Goal: Task Accomplishment & Management: Complete application form

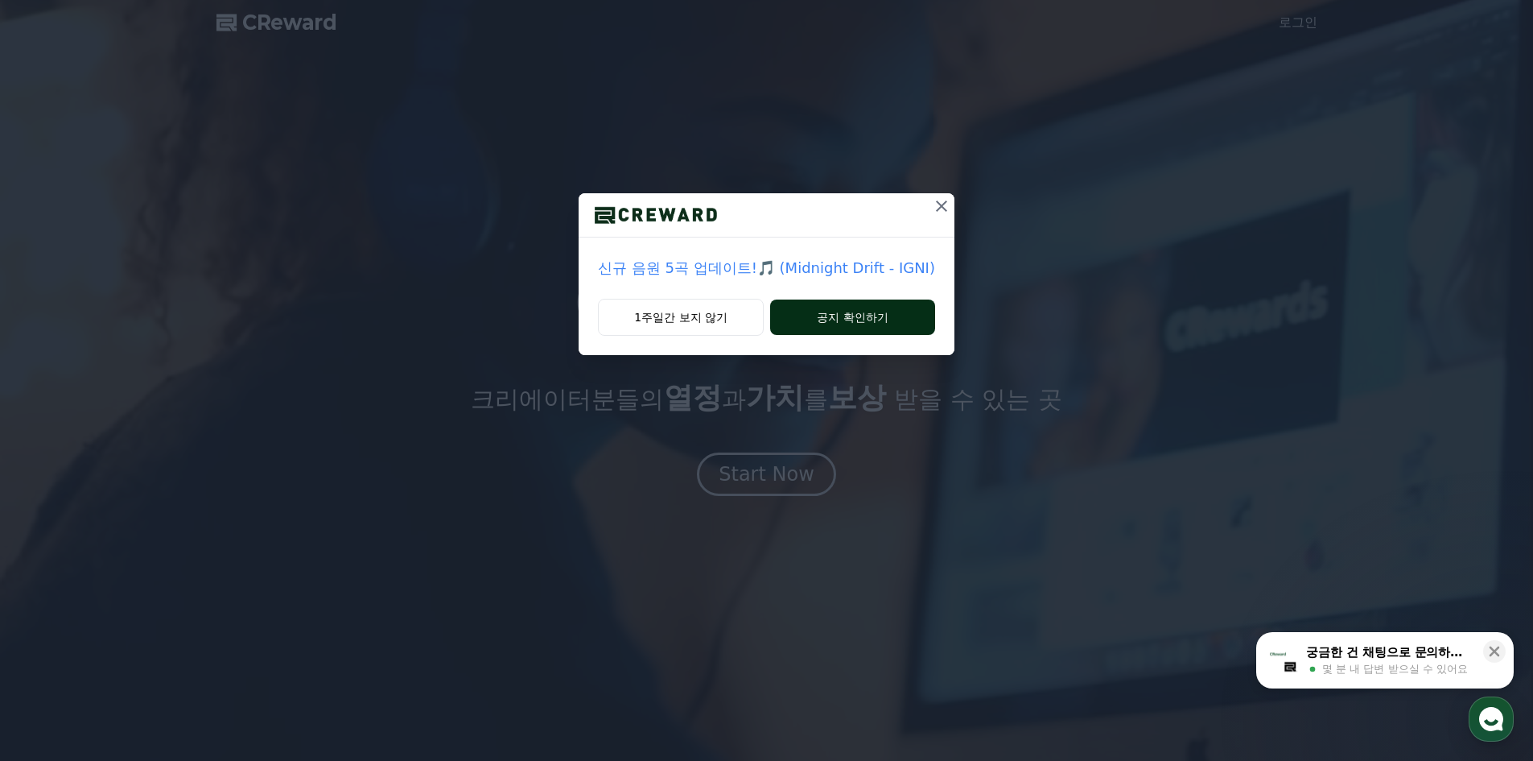
click at [811, 315] on button "공지 확인하기" at bounding box center [852, 316] width 165 height 35
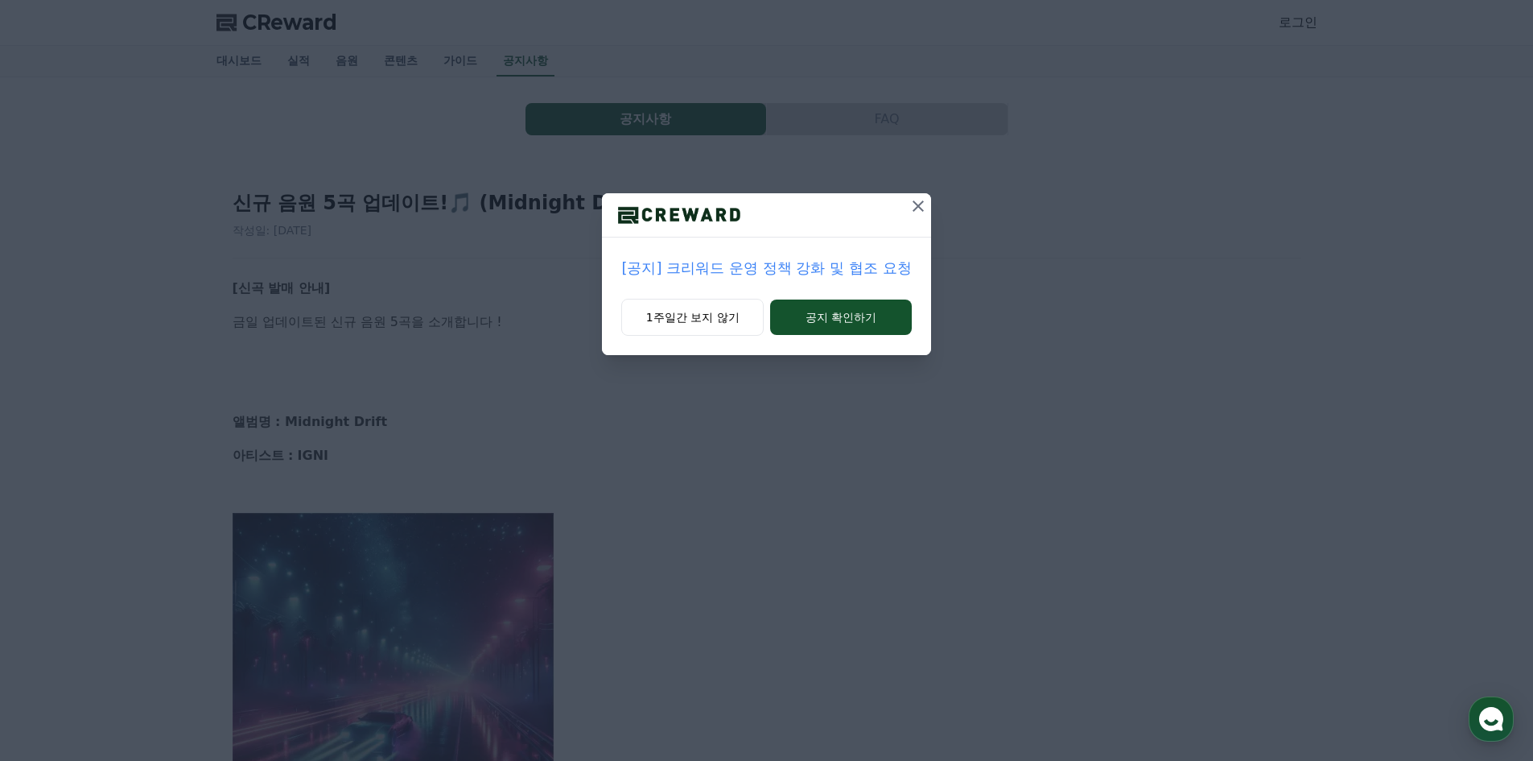
click at [910, 209] on icon at bounding box center [918, 205] width 19 height 19
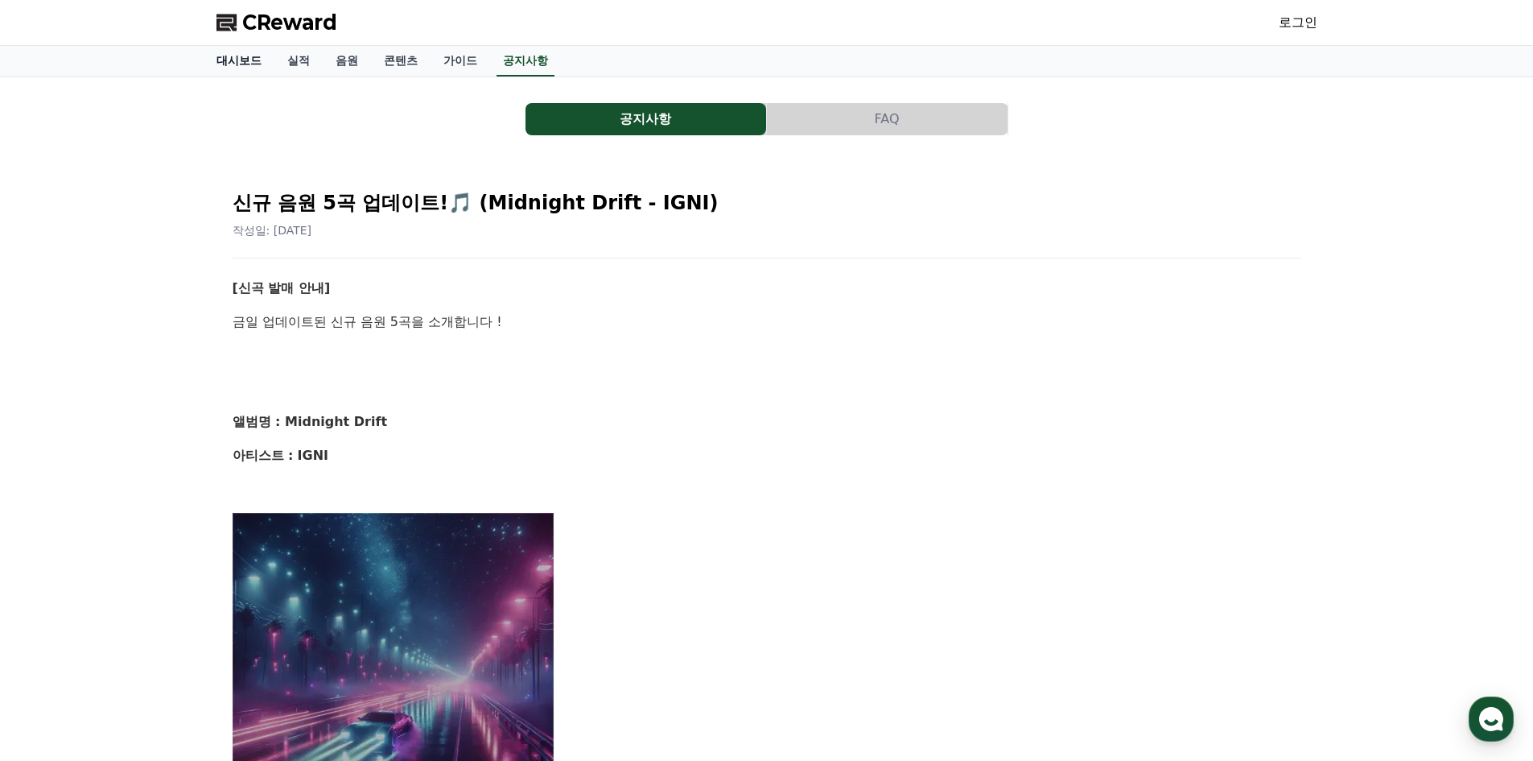
click at [237, 64] on link "대시보드" at bounding box center [239, 61] width 71 height 31
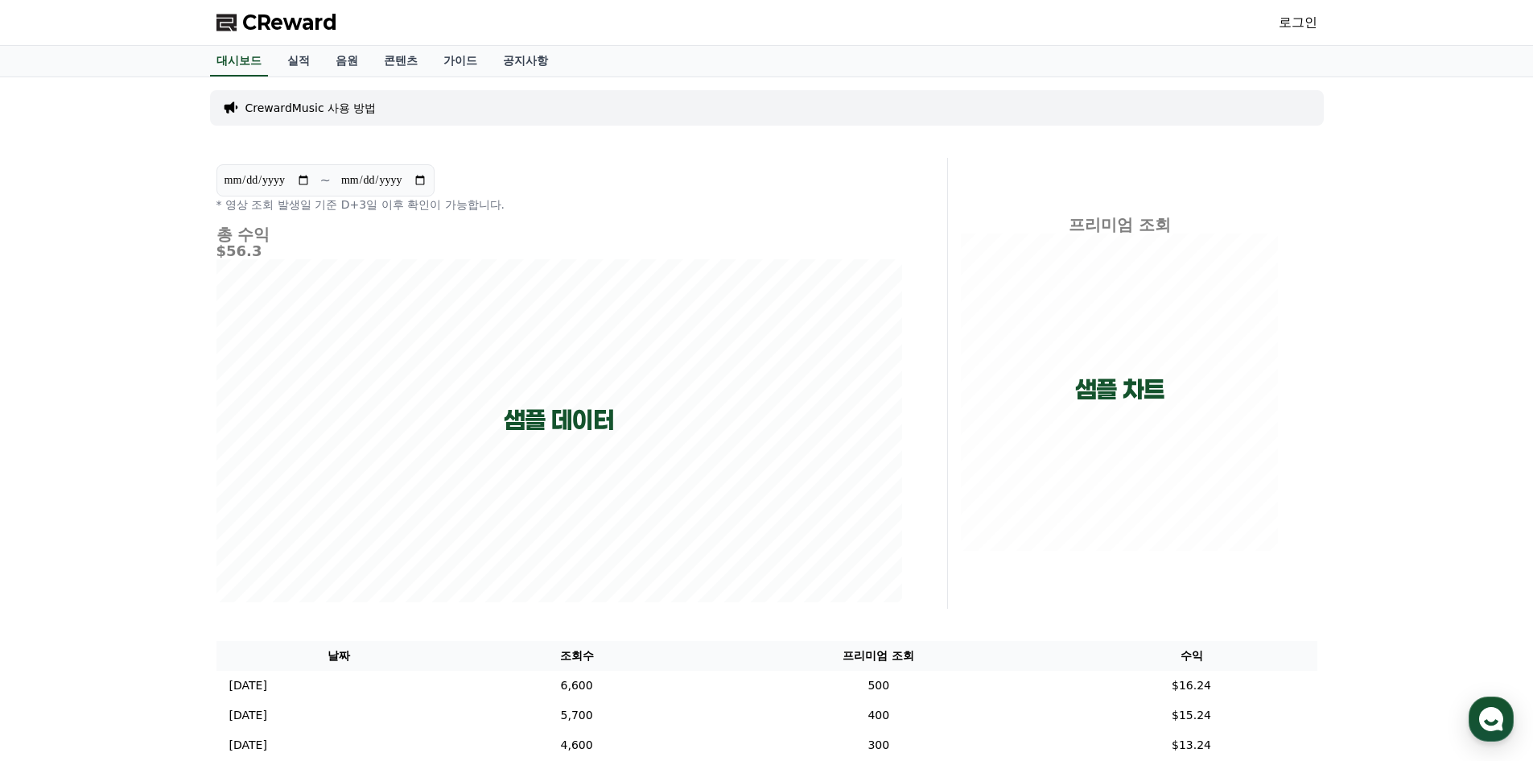
click at [1293, 18] on link "로그인" at bounding box center [1298, 22] width 39 height 19
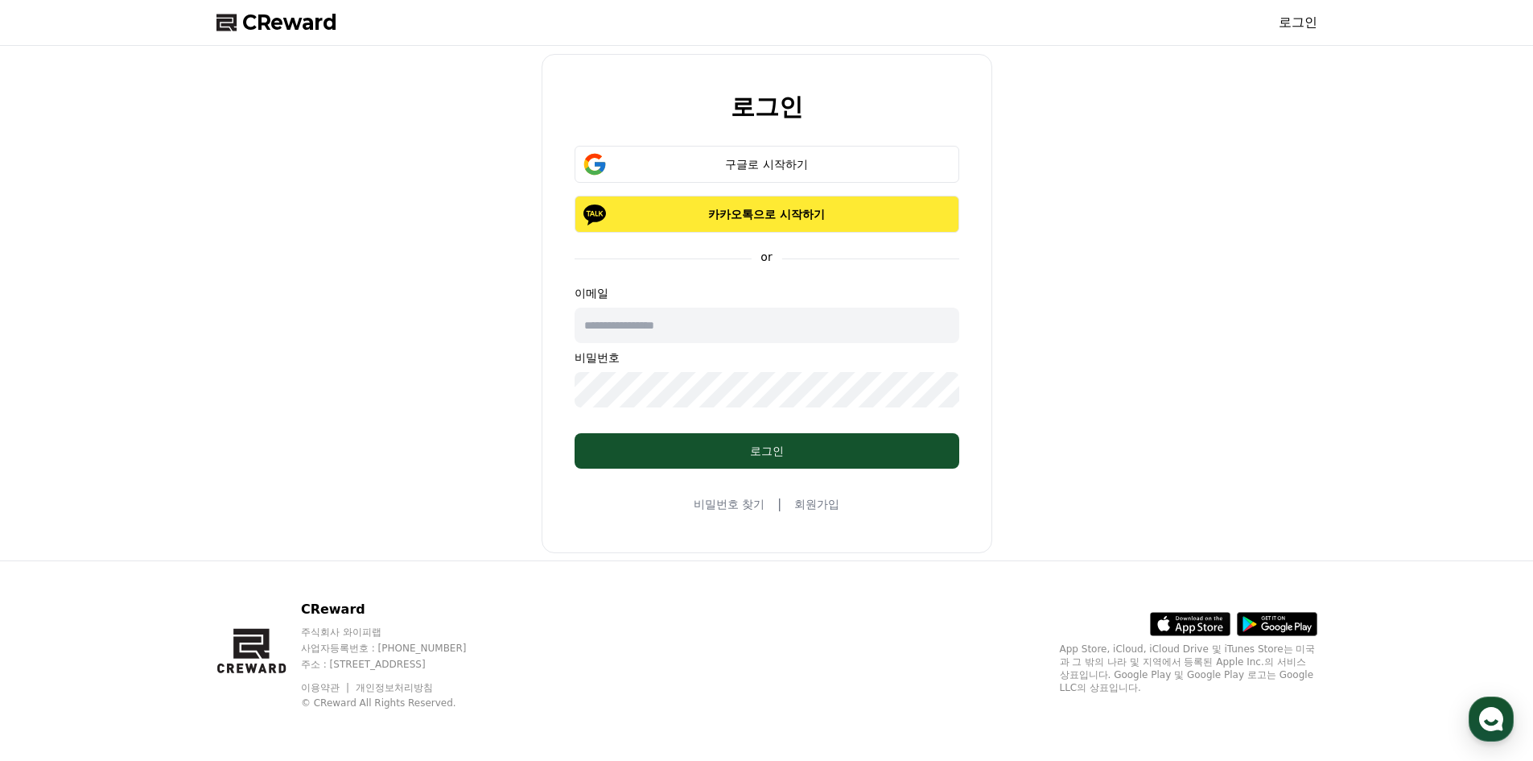
click at [791, 216] on p "카카오톡으로 시작하기" at bounding box center [767, 214] width 338 height 16
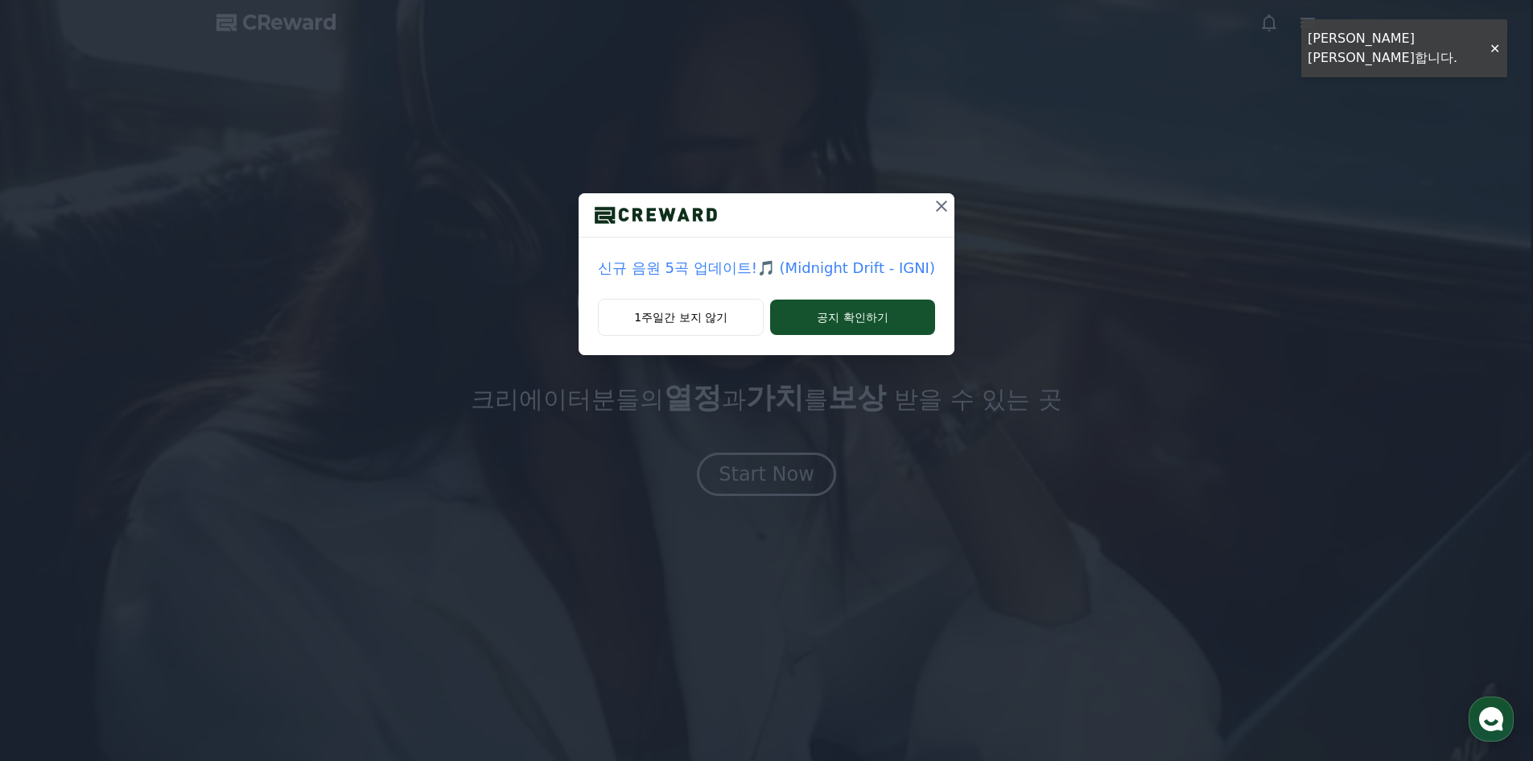
click at [937, 209] on icon at bounding box center [941, 205] width 19 height 19
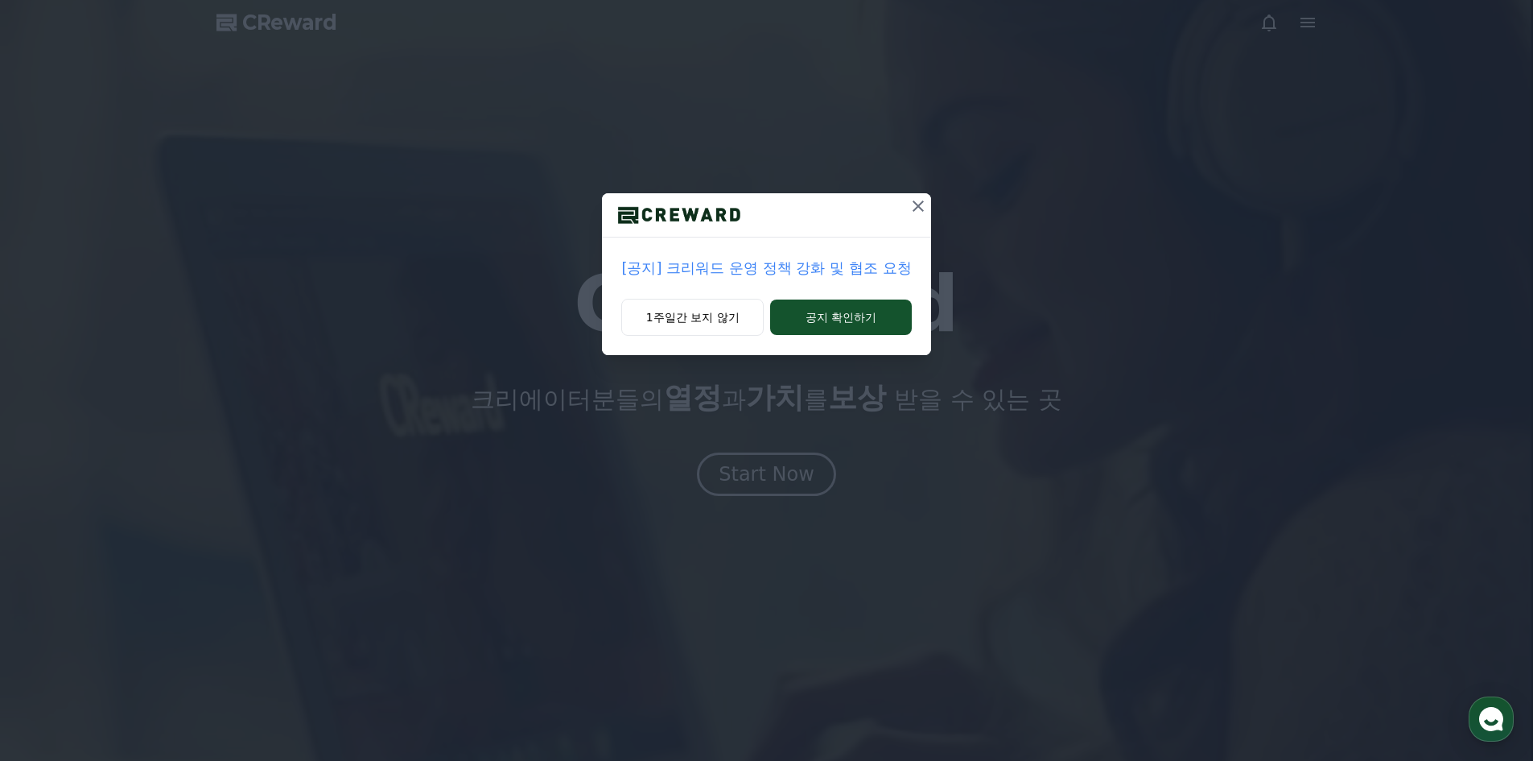
click at [917, 207] on icon at bounding box center [918, 205] width 11 height 11
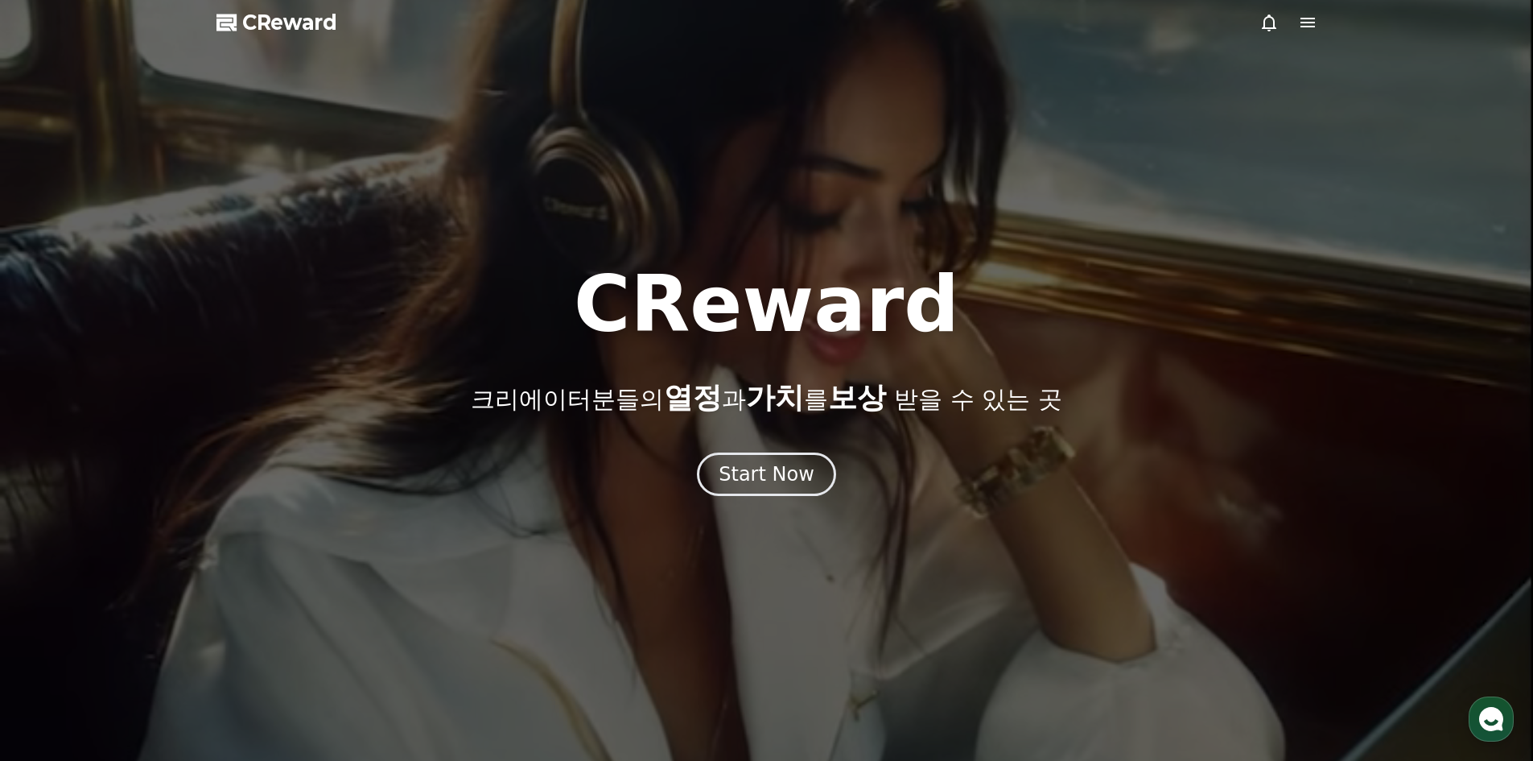
click at [1306, 25] on icon at bounding box center [1307, 22] width 19 height 19
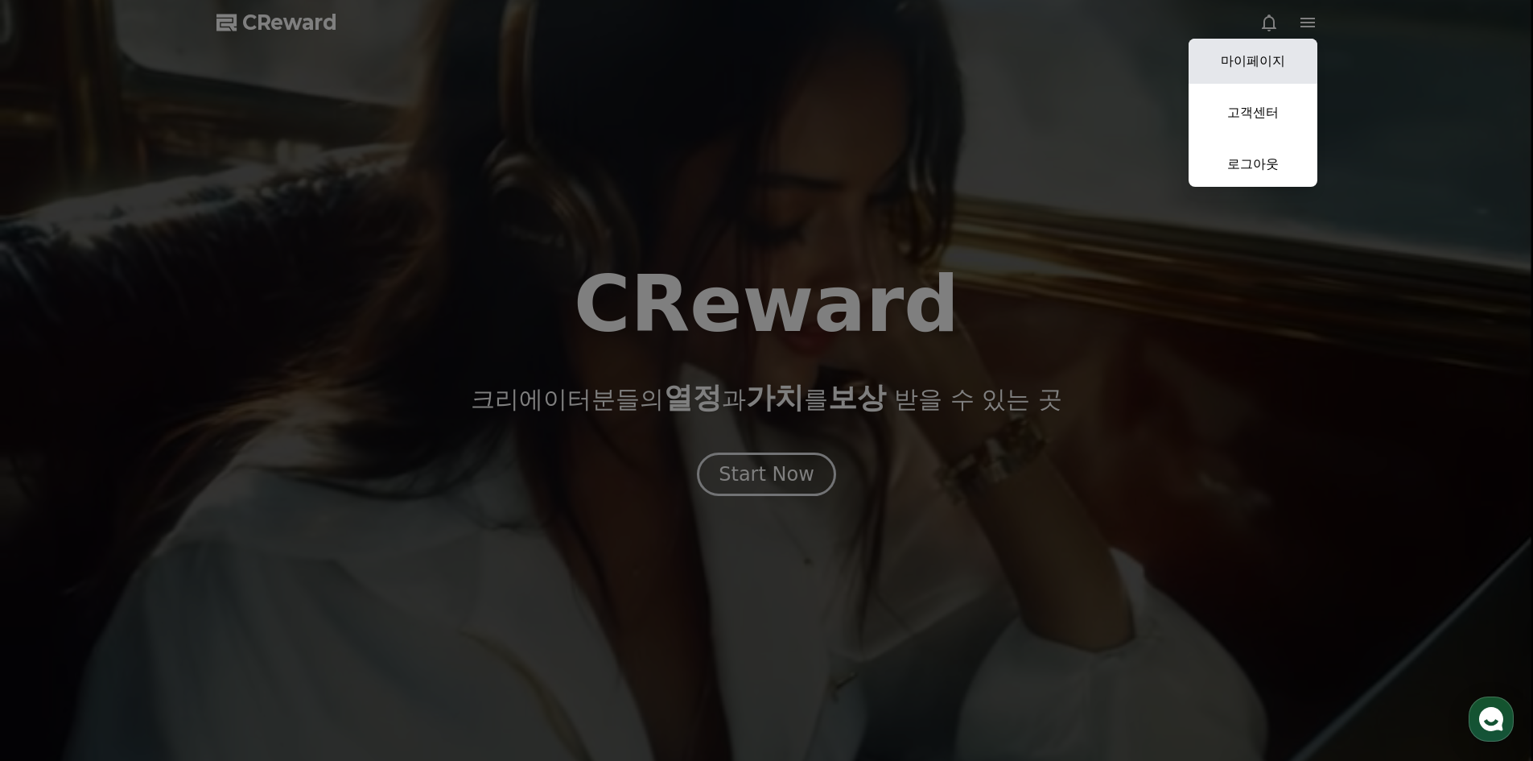
click at [1260, 56] on link "마이페이지" at bounding box center [1253, 61] width 129 height 45
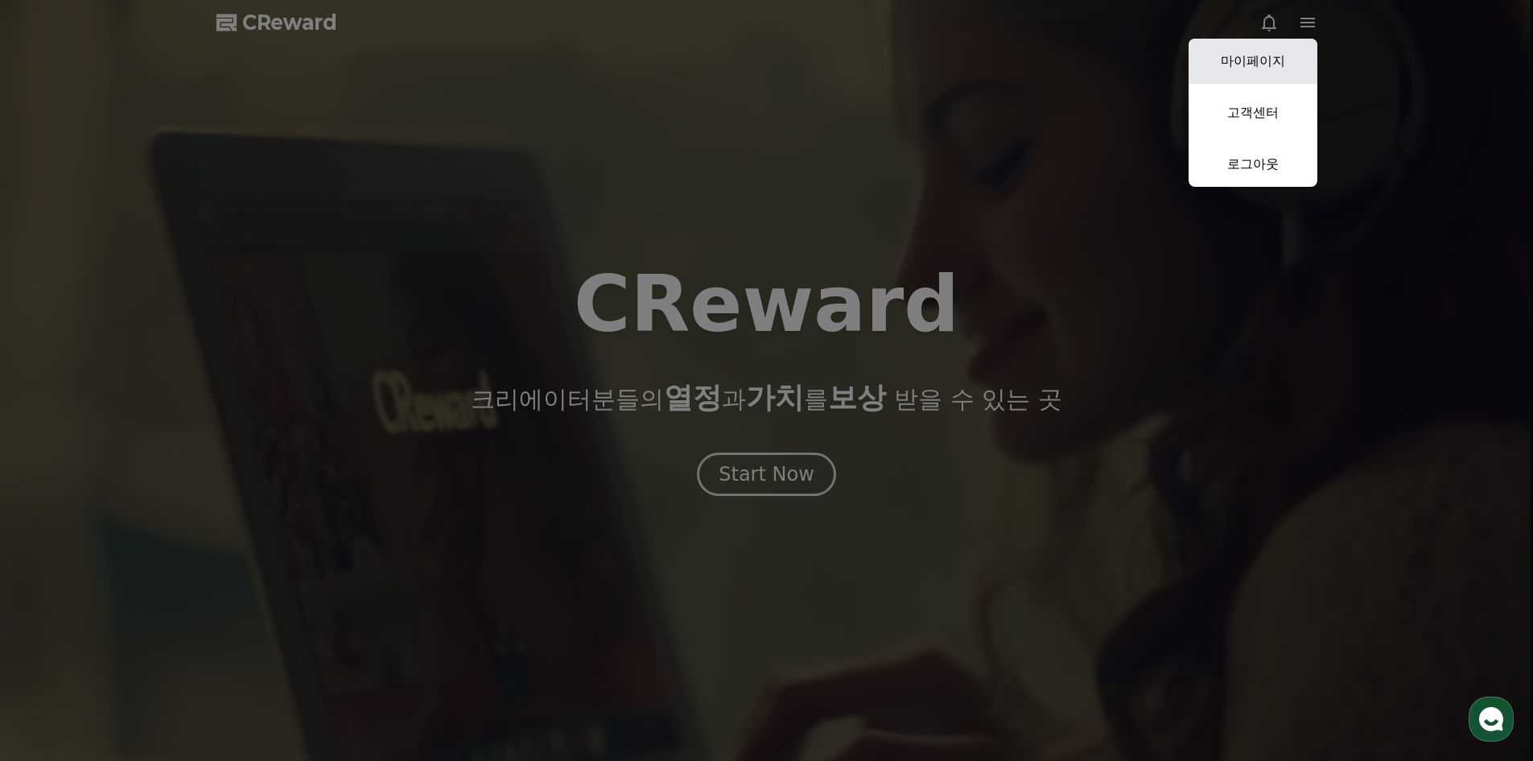
select select "**********"
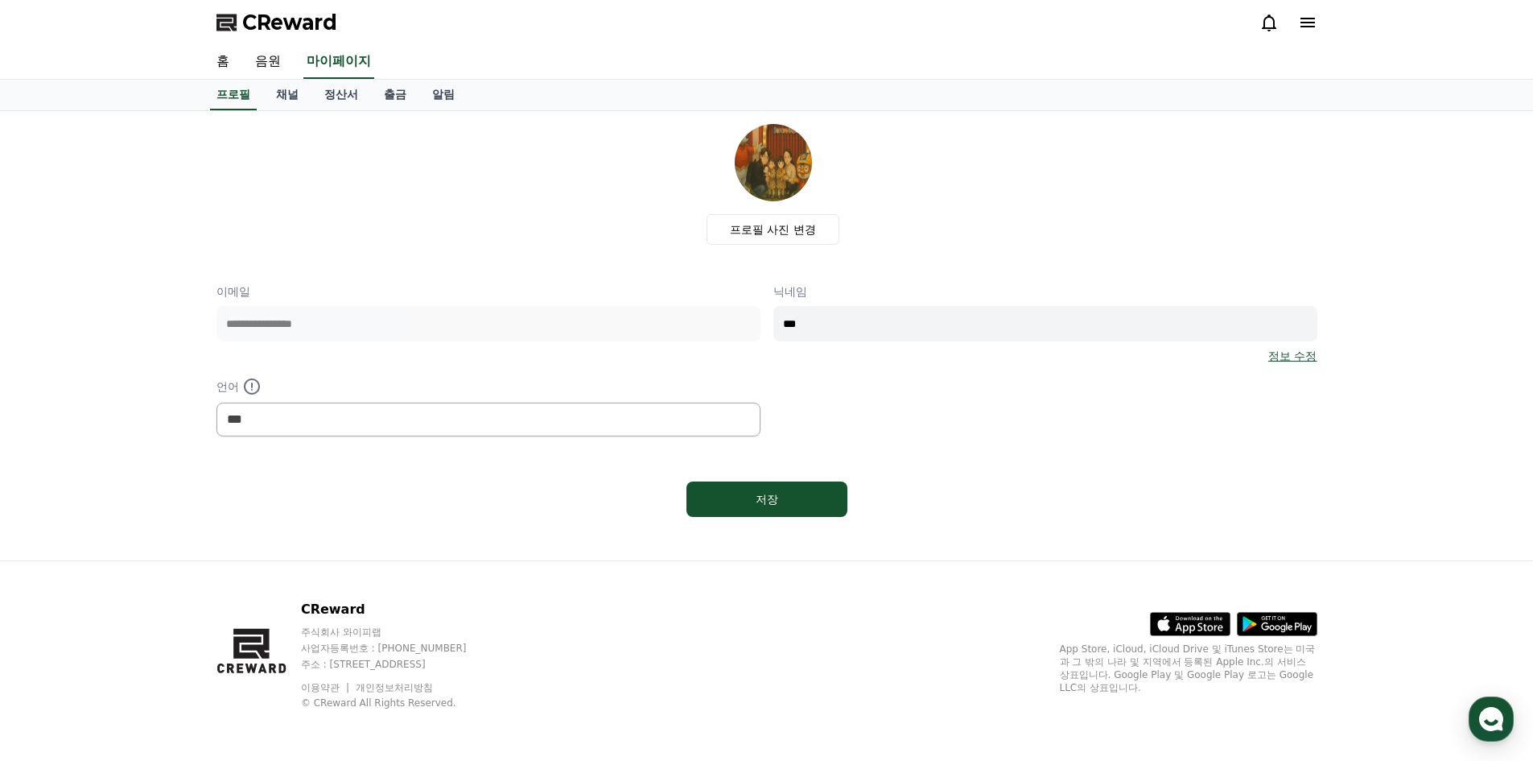
click at [1318, 24] on div "CReward" at bounding box center [767, 22] width 1127 height 45
click at [1314, 24] on icon at bounding box center [1307, 22] width 19 height 19
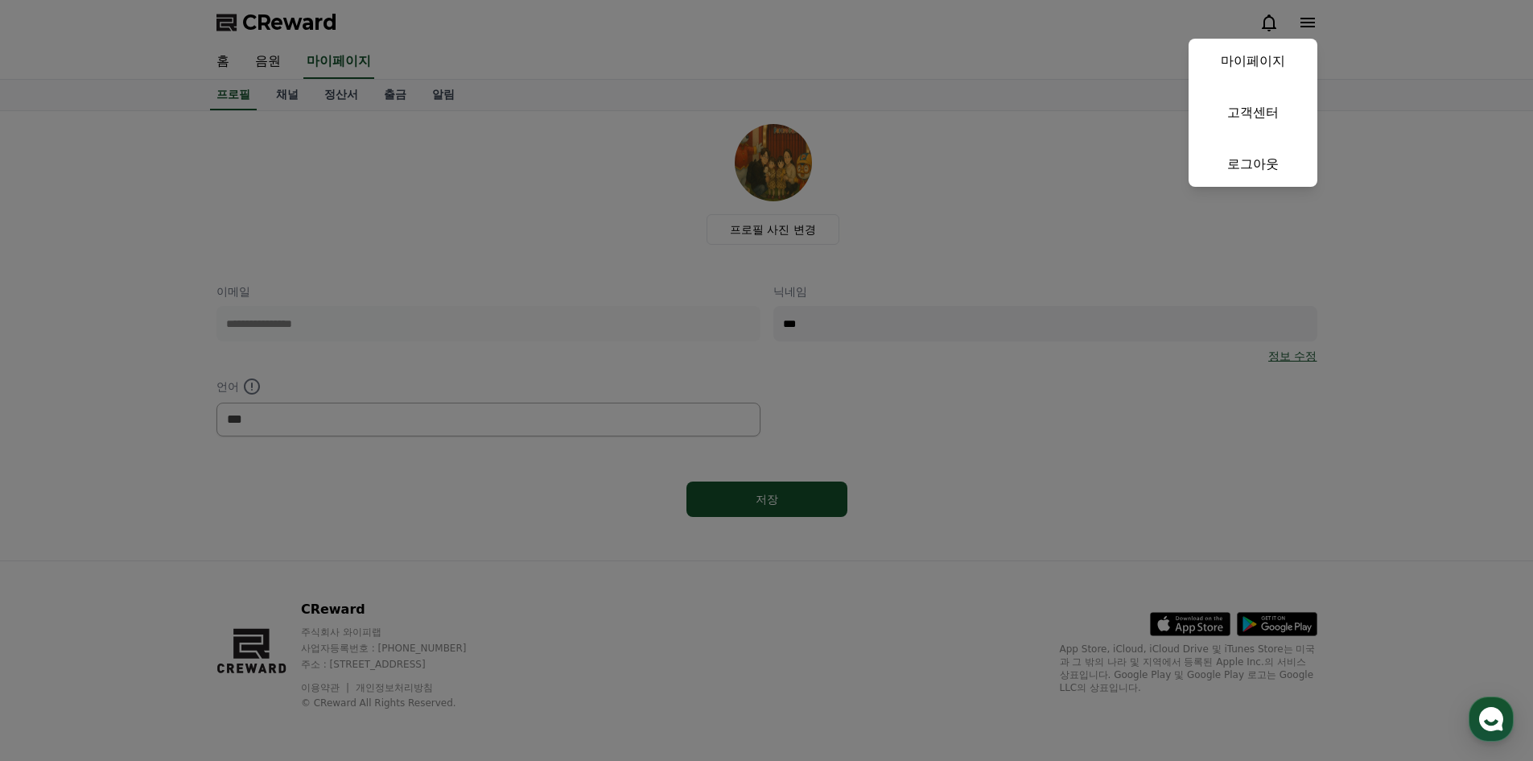
click at [349, 5] on button "close" at bounding box center [766, 380] width 1533 height 761
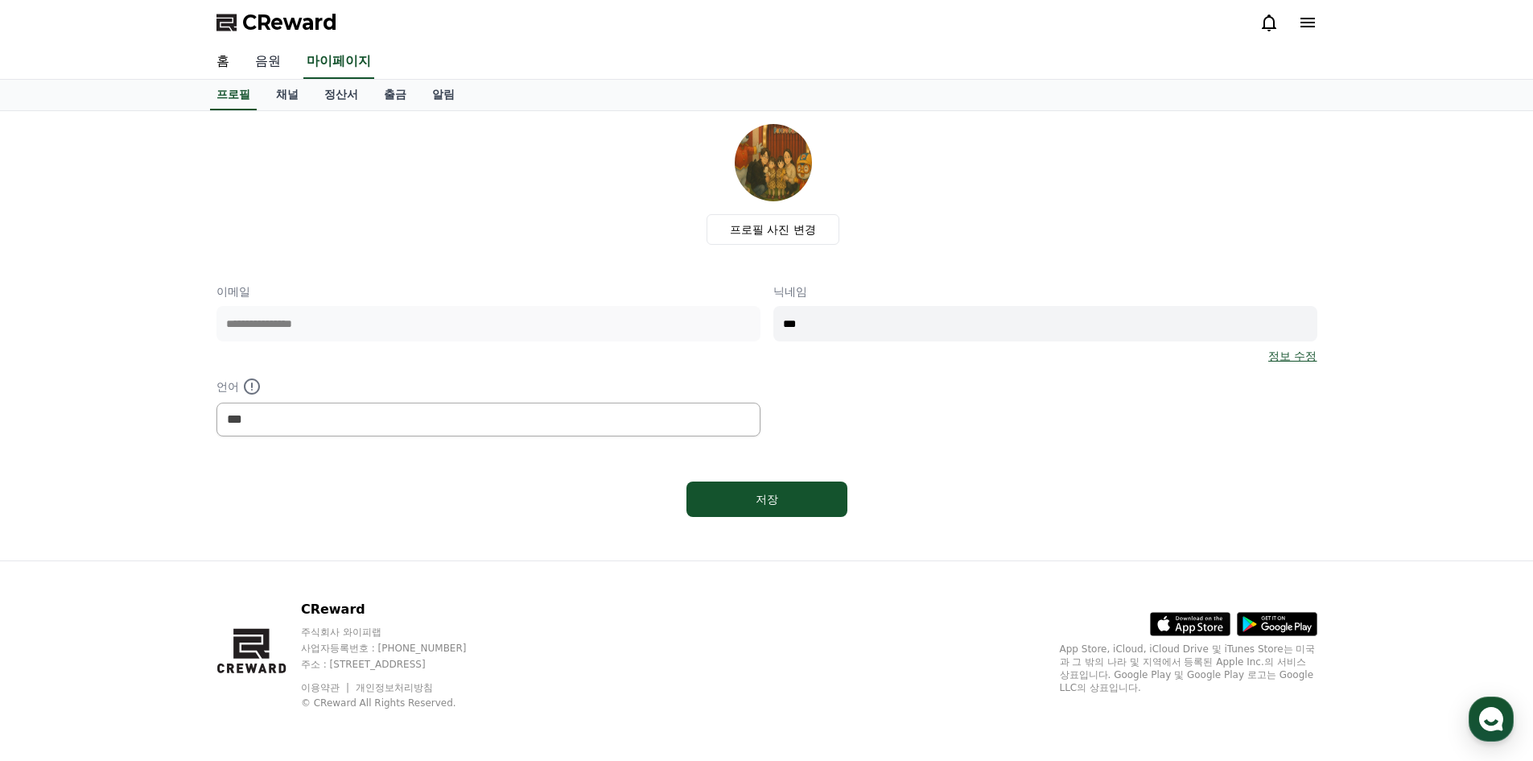
click at [253, 61] on link "음원" at bounding box center [268, 62] width 52 height 34
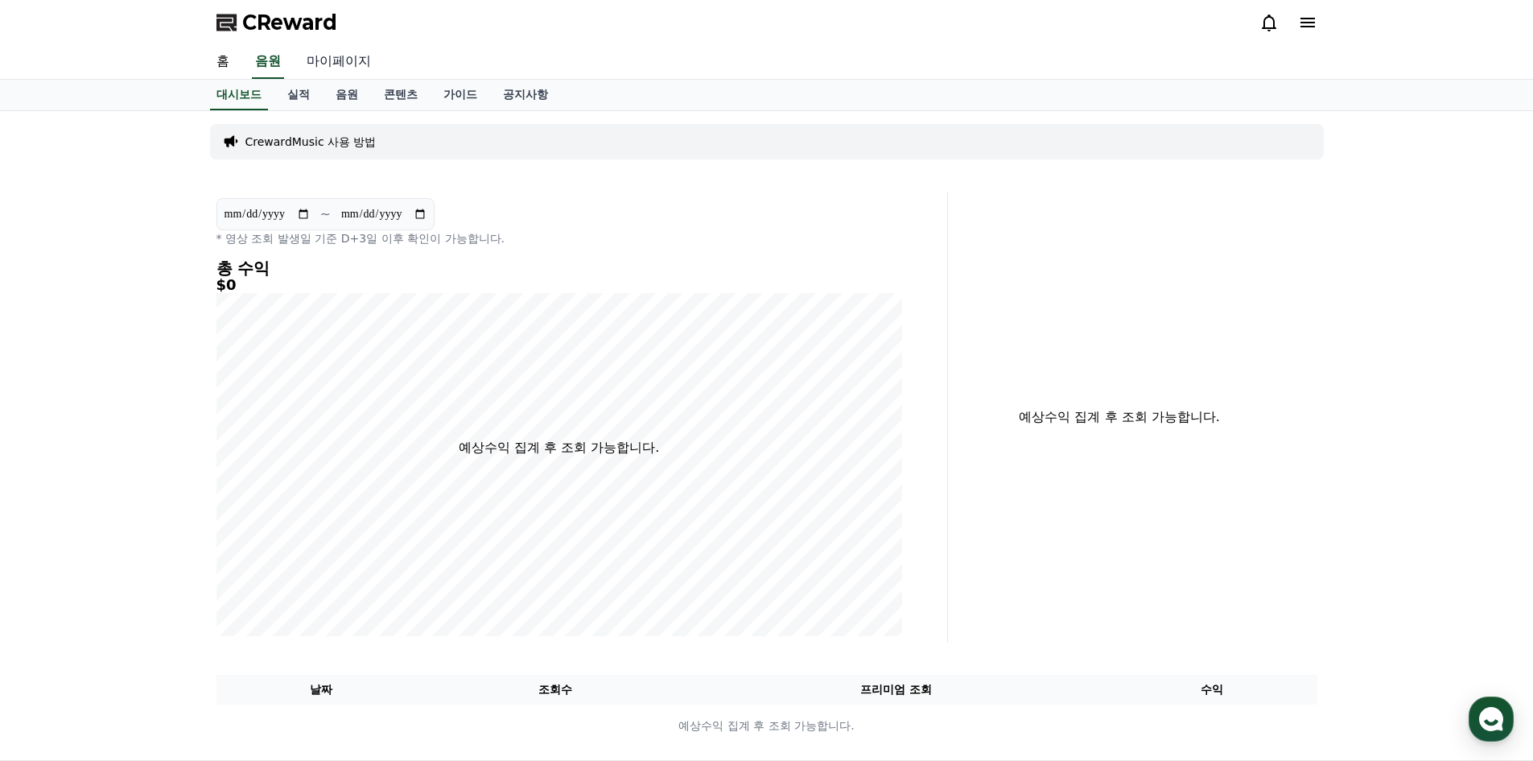
click at [329, 67] on link "마이페이지" at bounding box center [339, 62] width 90 height 34
select select "**********"
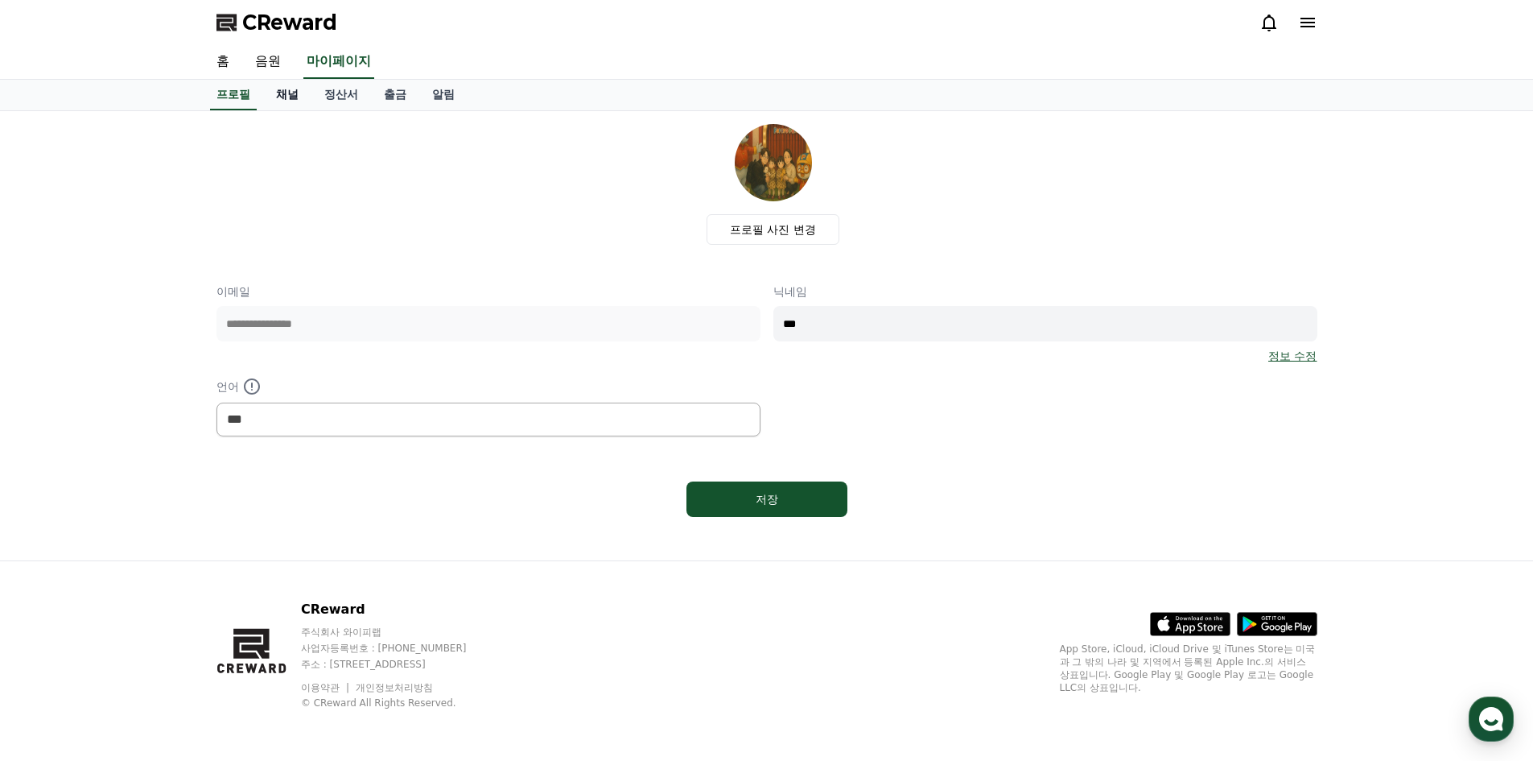
click at [285, 101] on link "채널" at bounding box center [287, 95] width 48 height 31
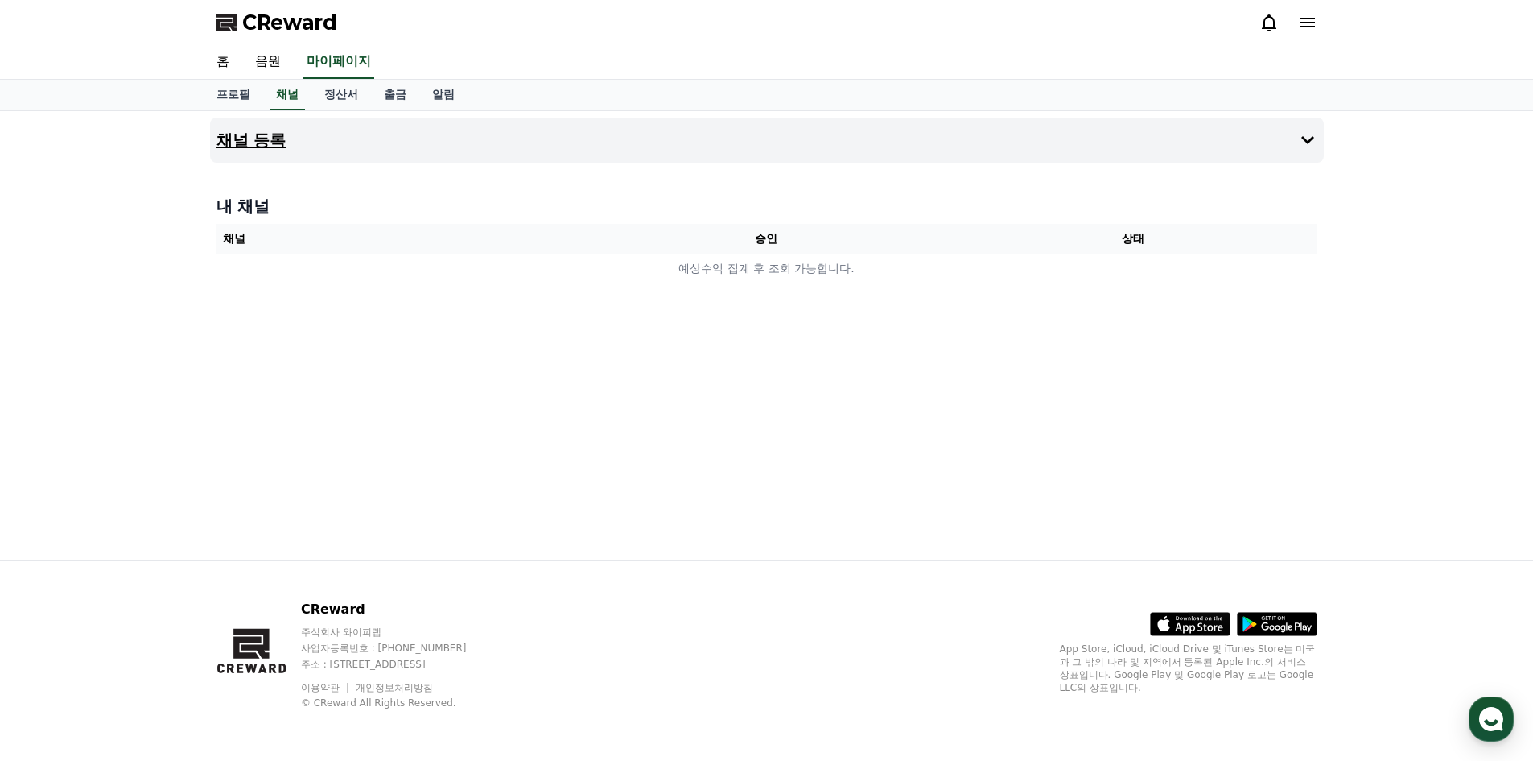
click at [1298, 140] on icon at bounding box center [1307, 139] width 19 height 19
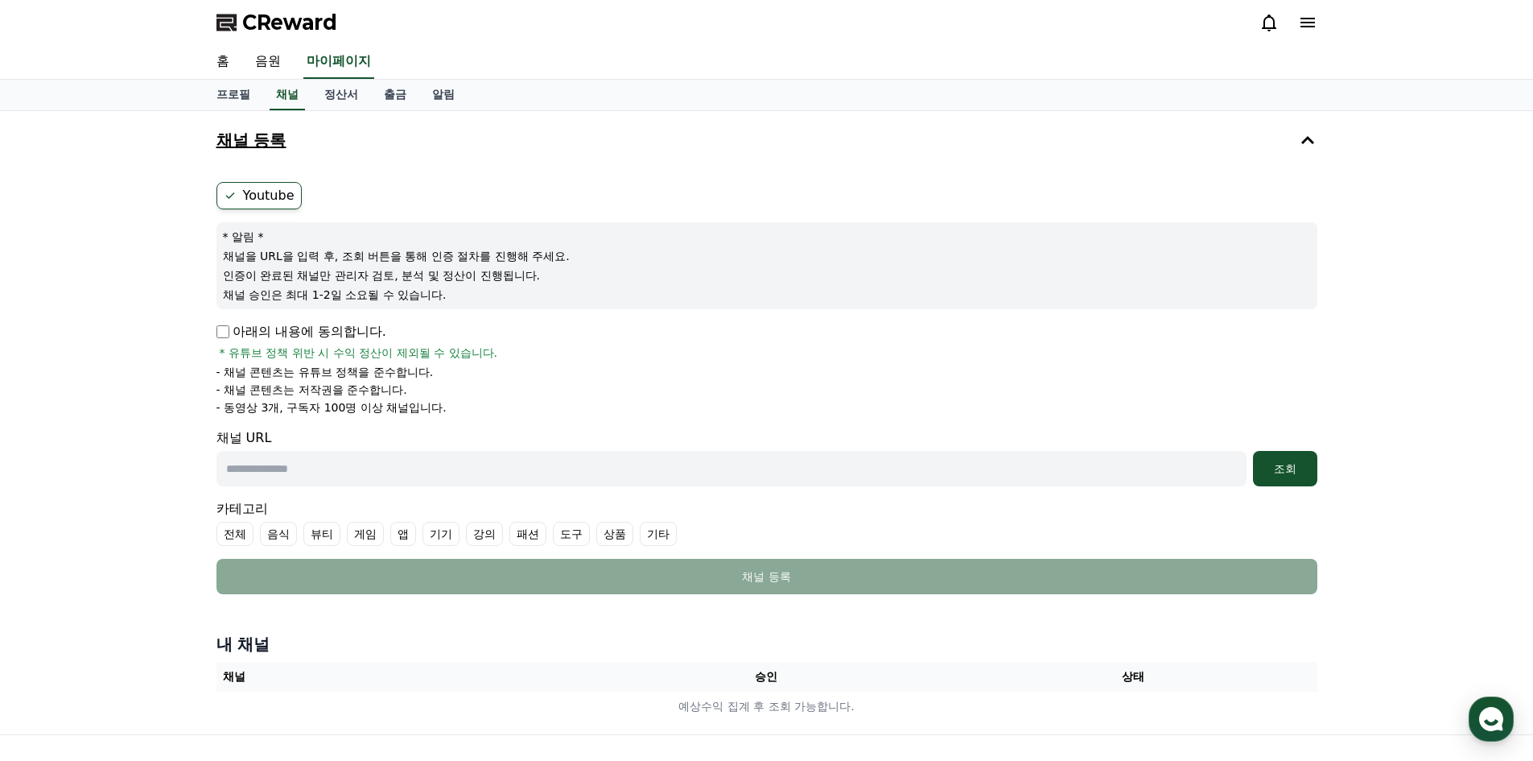
click at [245, 322] on p "아래의 내용에 동의합니다." at bounding box center [302, 331] width 170 height 19
click at [229, 332] on p "아래의 내용에 동의합니다." at bounding box center [302, 331] width 170 height 19
click at [214, 334] on div "Youtube * 알림 * 채널을 URL을 입력 후, 조회 버튼을 통해 인증 절차를 진행해 주세요. 인증이 완료된 채널만 관리자 검토, 분석 …" at bounding box center [767, 387] width 1114 height 425
click at [563, 511] on div "카테고리 전체 음식 뷰티 게임 앱 기기 강의 패션 도구 상품 기타" at bounding box center [767, 522] width 1101 height 47
click at [570, 479] on input "text" at bounding box center [732, 468] width 1030 height 35
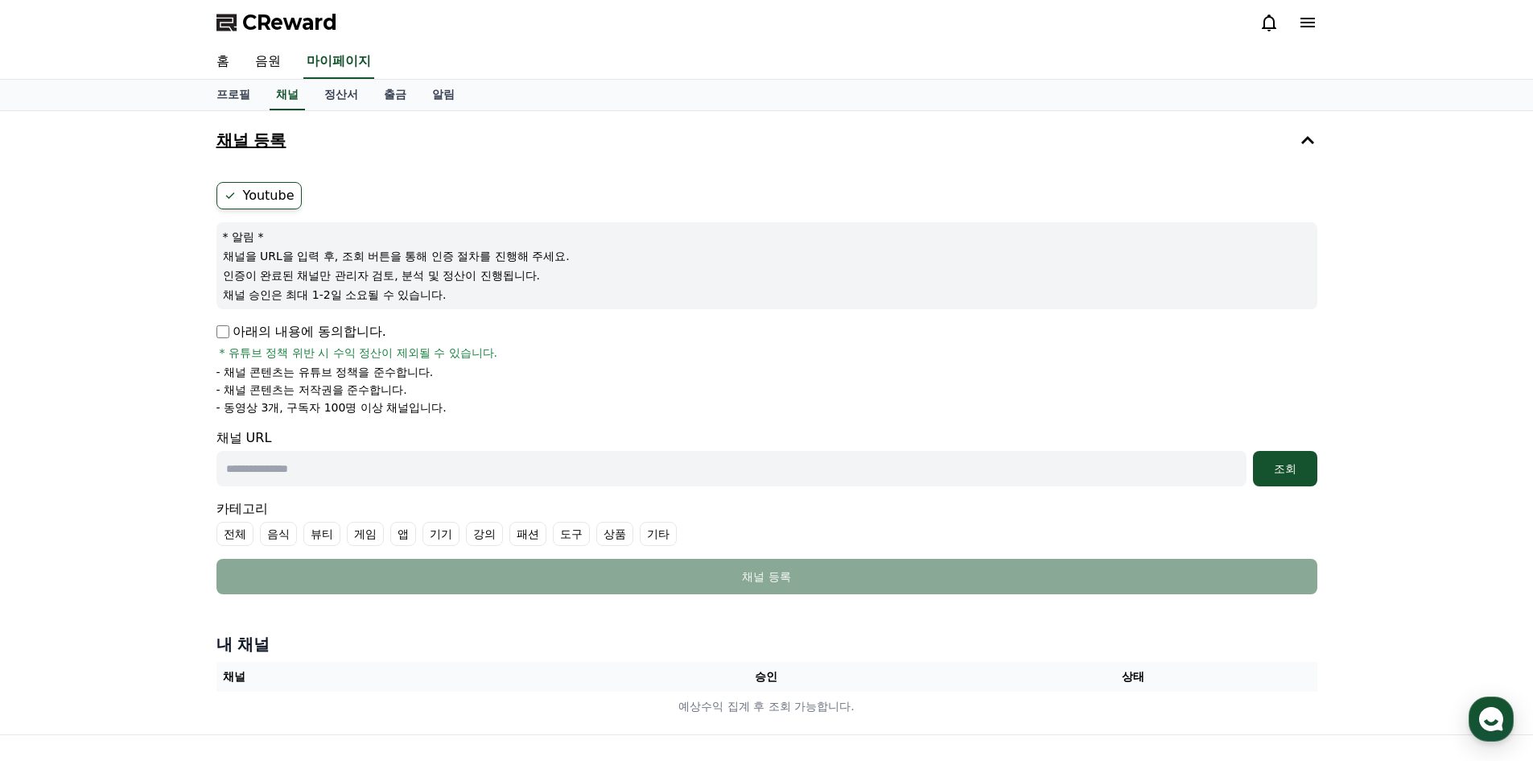
paste input "**********"
type input "**********"
click at [1271, 472] on div "조회" at bounding box center [1286, 468] width 52 height 16
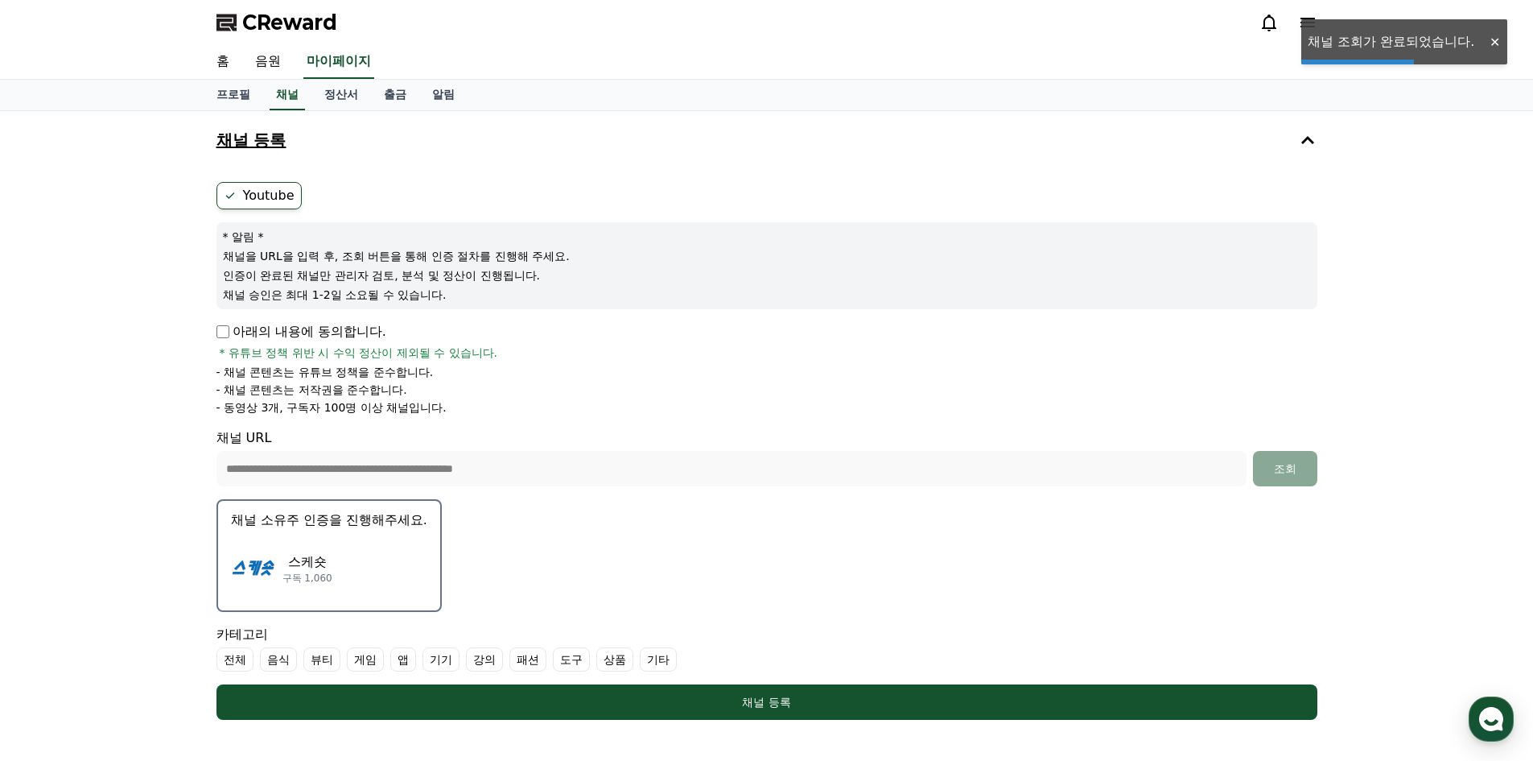
click at [307, 556] on p "스케숏" at bounding box center [308, 561] width 50 height 19
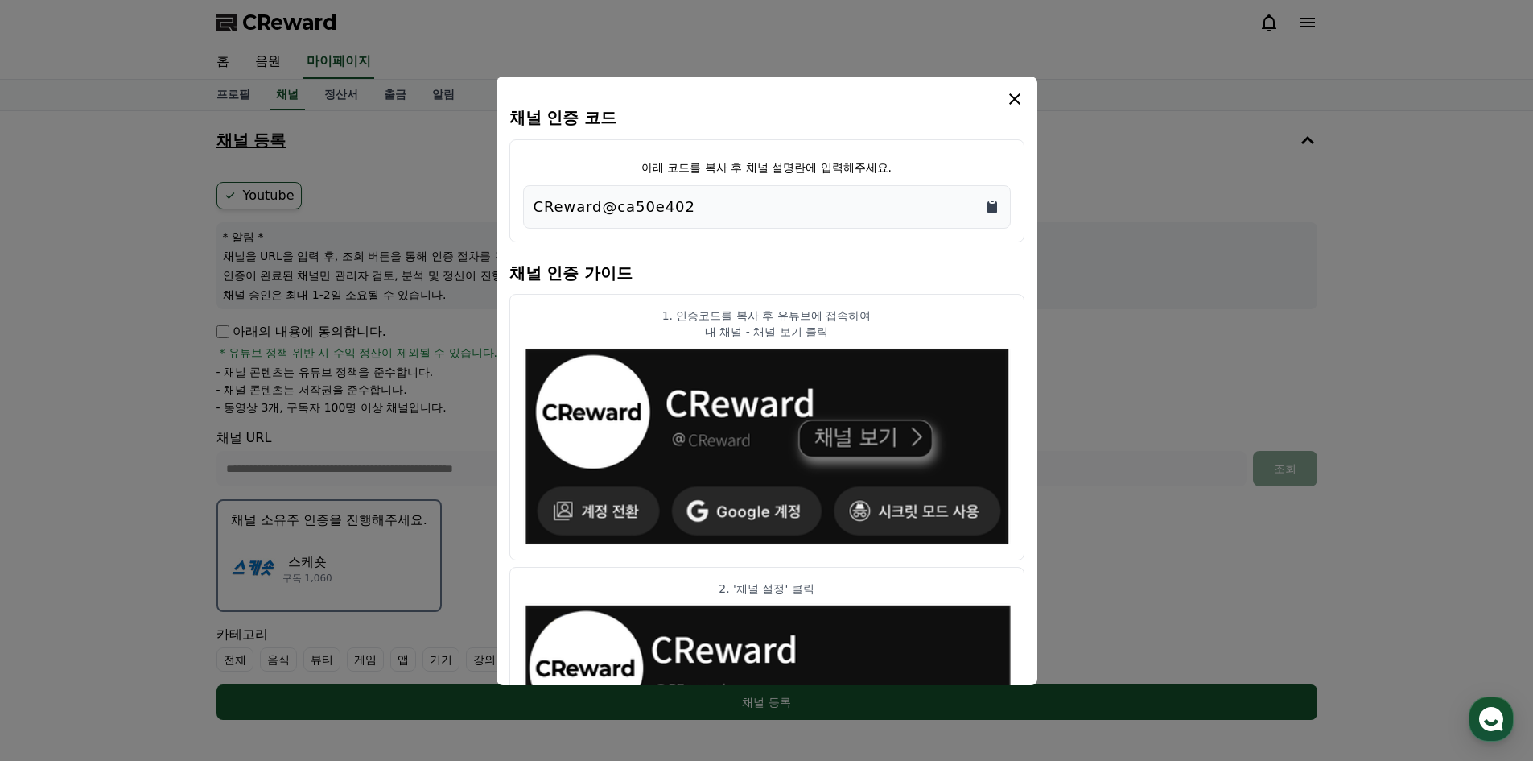
click at [992, 204] on icon "Copy to clipboard" at bounding box center [993, 207] width 10 height 12
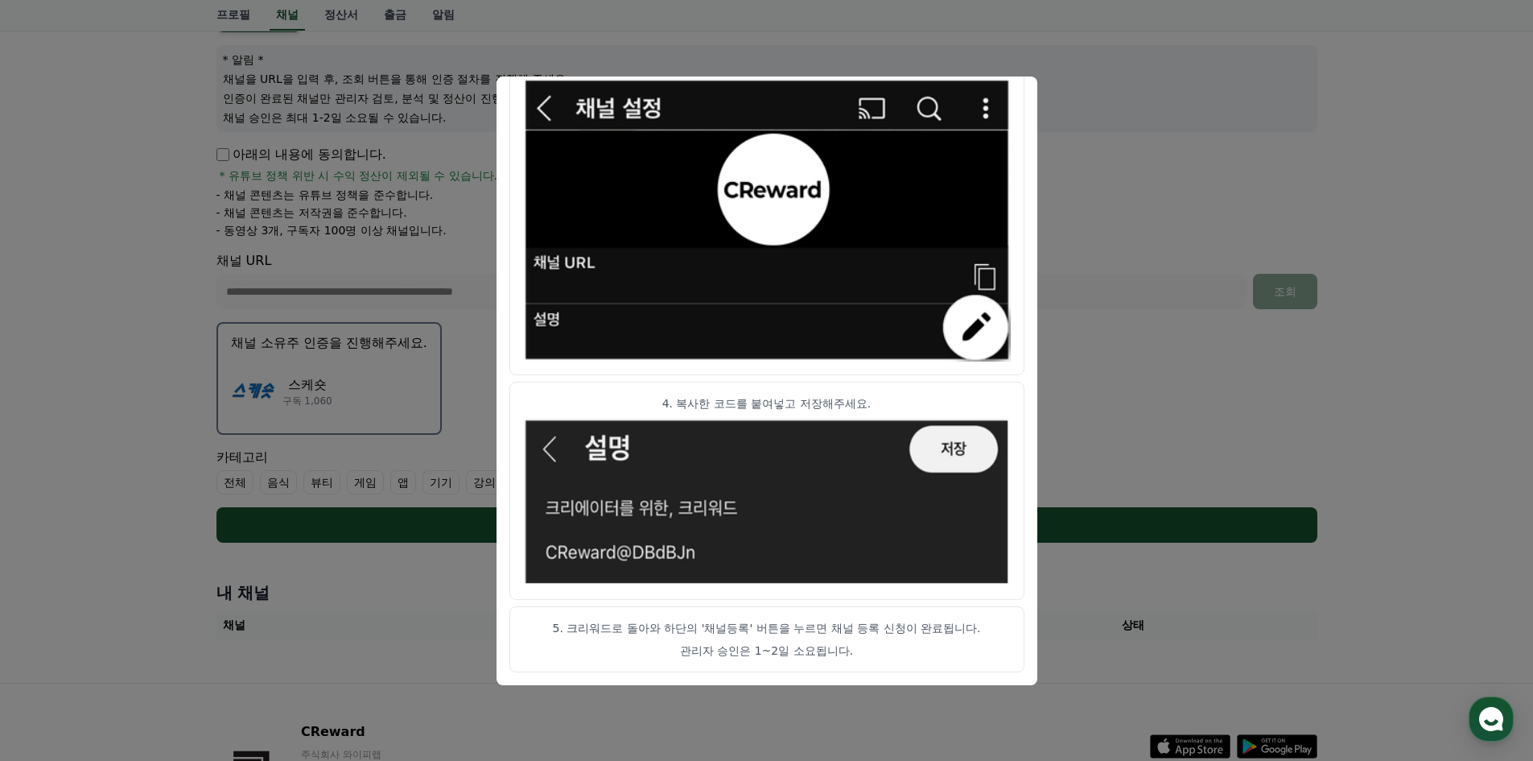
scroll to position [299, 0]
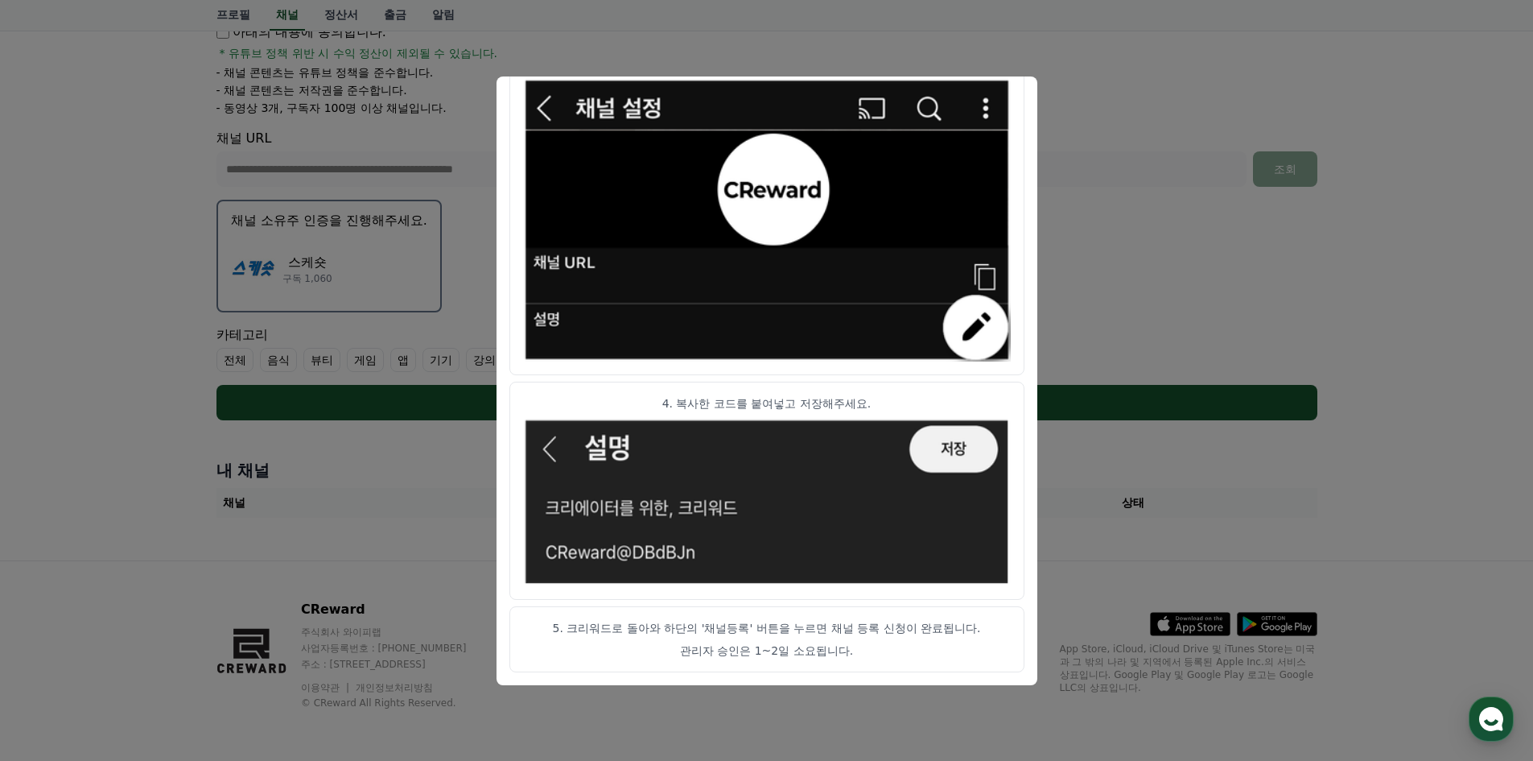
drag, startPoint x: 625, startPoint y: 623, endPoint x: 982, endPoint y: 623, distance: 357.4
click at [998, 625] on p "5. 크리워드로 돌아와 하단의 '채널등록' 버튼을 누르면 채널 등록 신청이 완료됩니다." at bounding box center [767, 628] width 488 height 16
click at [897, 632] on p "5. 크리워드로 돌아와 하단의 '채널등록' 버튼을 누르면 채널 등록 신청이 완료됩니다." at bounding box center [767, 628] width 488 height 16
drag, startPoint x: 579, startPoint y: 627, endPoint x: 793, endPoint y: 621, distance: 214.2
click at [778, 621] on p "5. 크리워드로 돌아와 하단의 '채널등록' 버튼을 누르면 채널 등록 신청이 완료됩니다." at bounding box center [767, 628] width 488 height 16
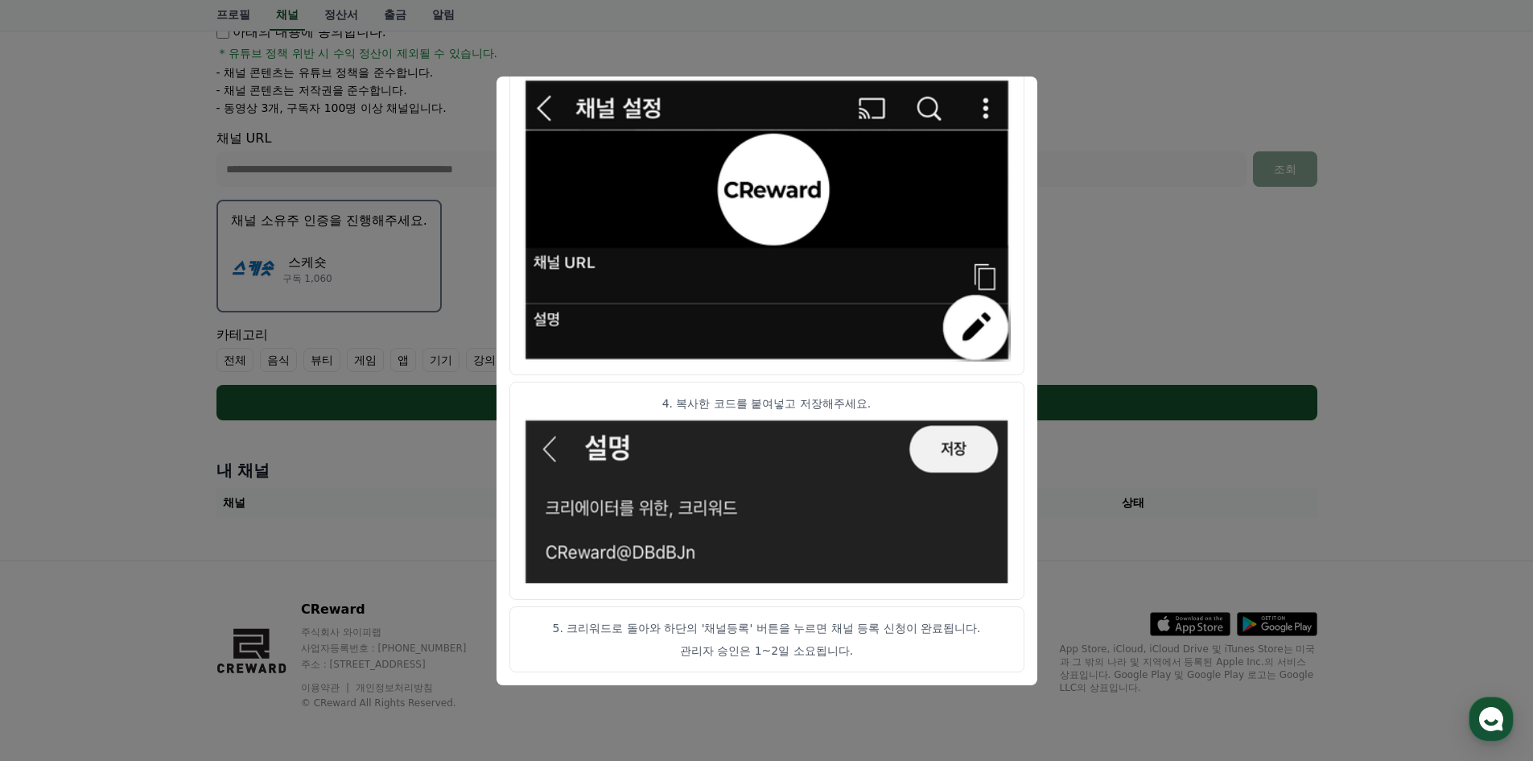
click at [793, 621] on p "5. 크리워드로 돌아와 하단의 '채널등록' 버튼을 누르면 채널 등록 신청이 완료됩니다." at bounding box center [767, 628] width 488 height 16
click at [1131, 141] on button "close modal" at bounding box center [766, 380] width 1533 height 761
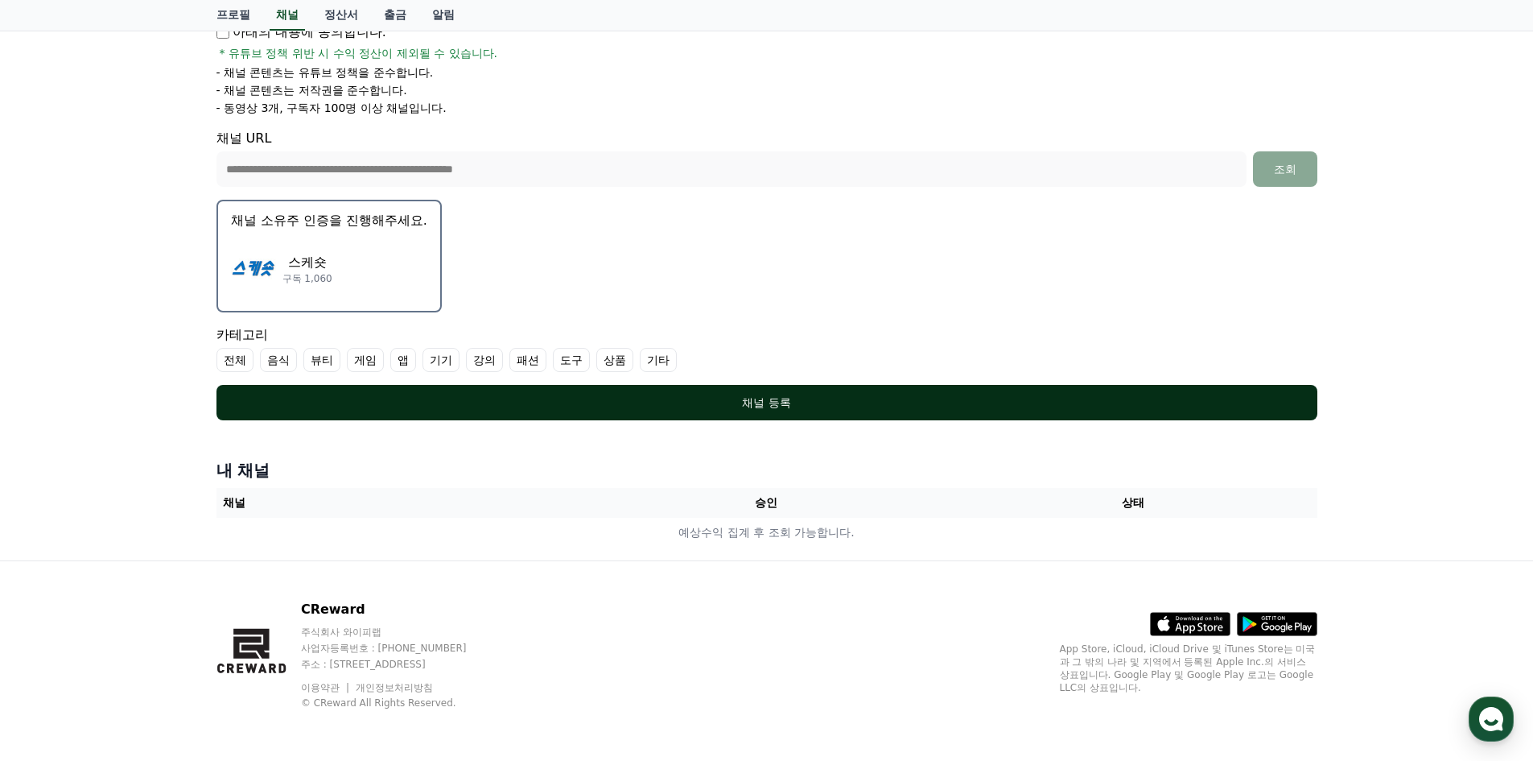
click at [737, 406] on div "채널 등록" at bounding box center [767, 402] width 1037 height 16
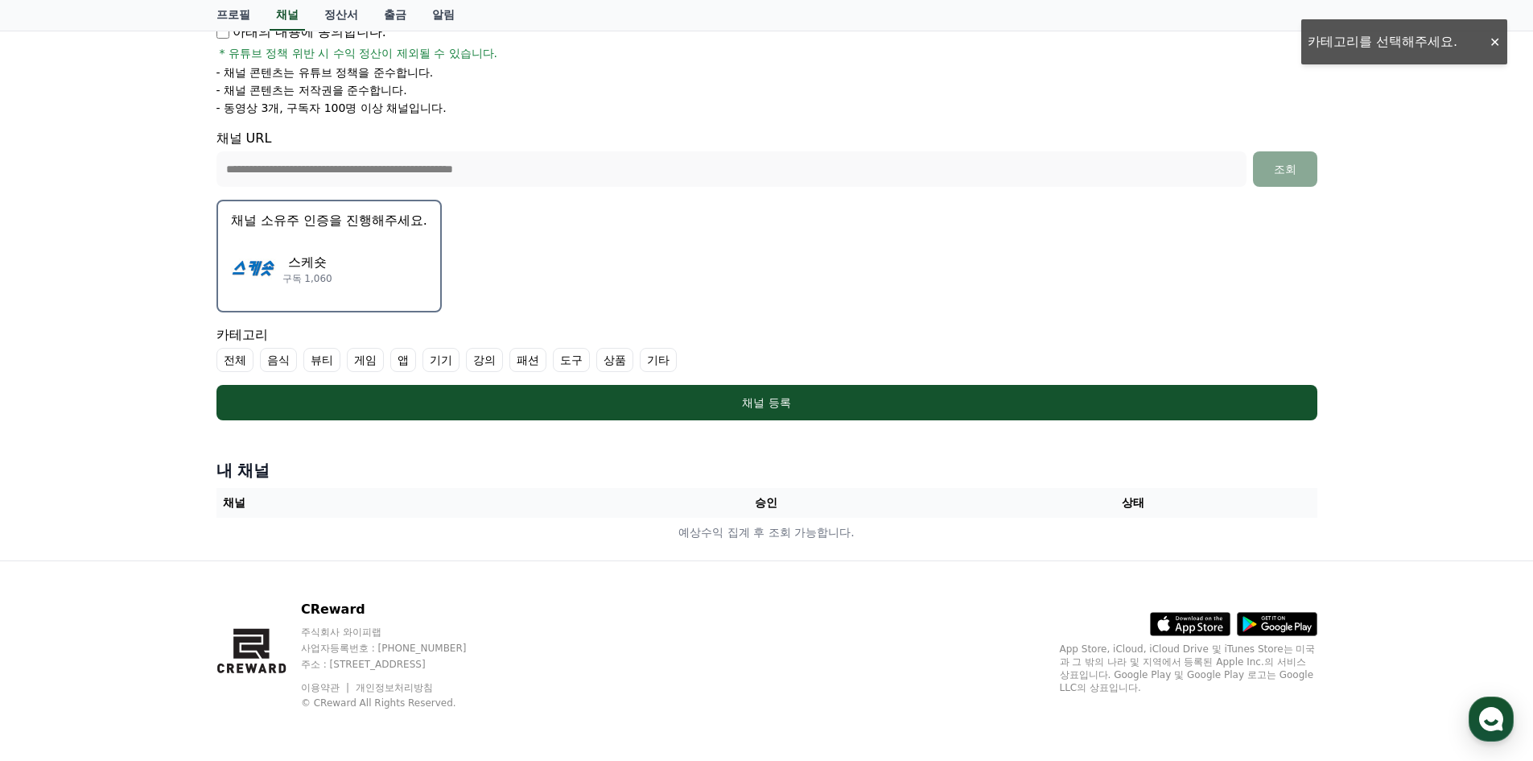
click at [659, 361] on label "기타" at bounding box center [658, 360] width 37 height 24
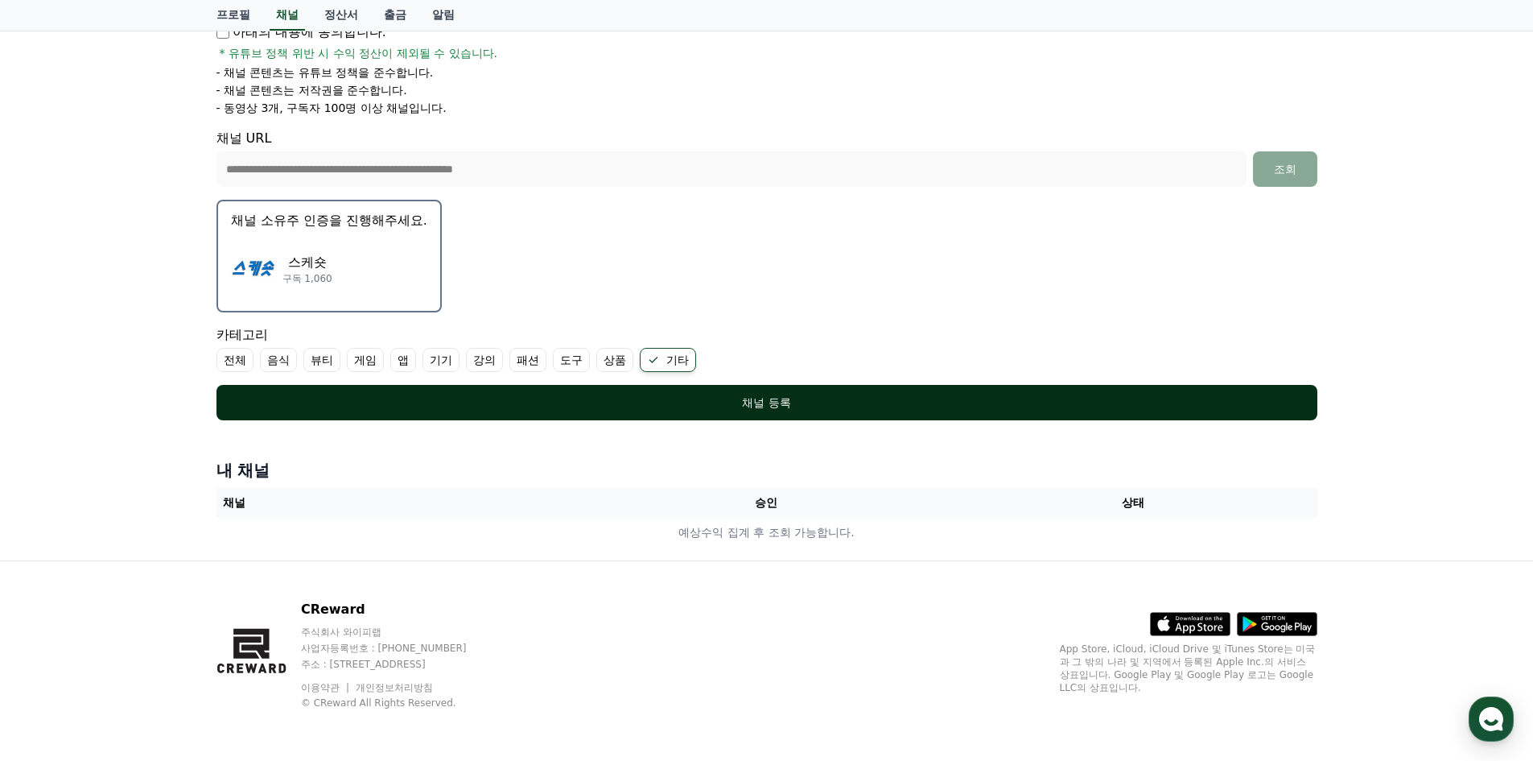
click at [802, 413] on button "채널 등록" at bounding box center [767, 402] width 1101 height 35
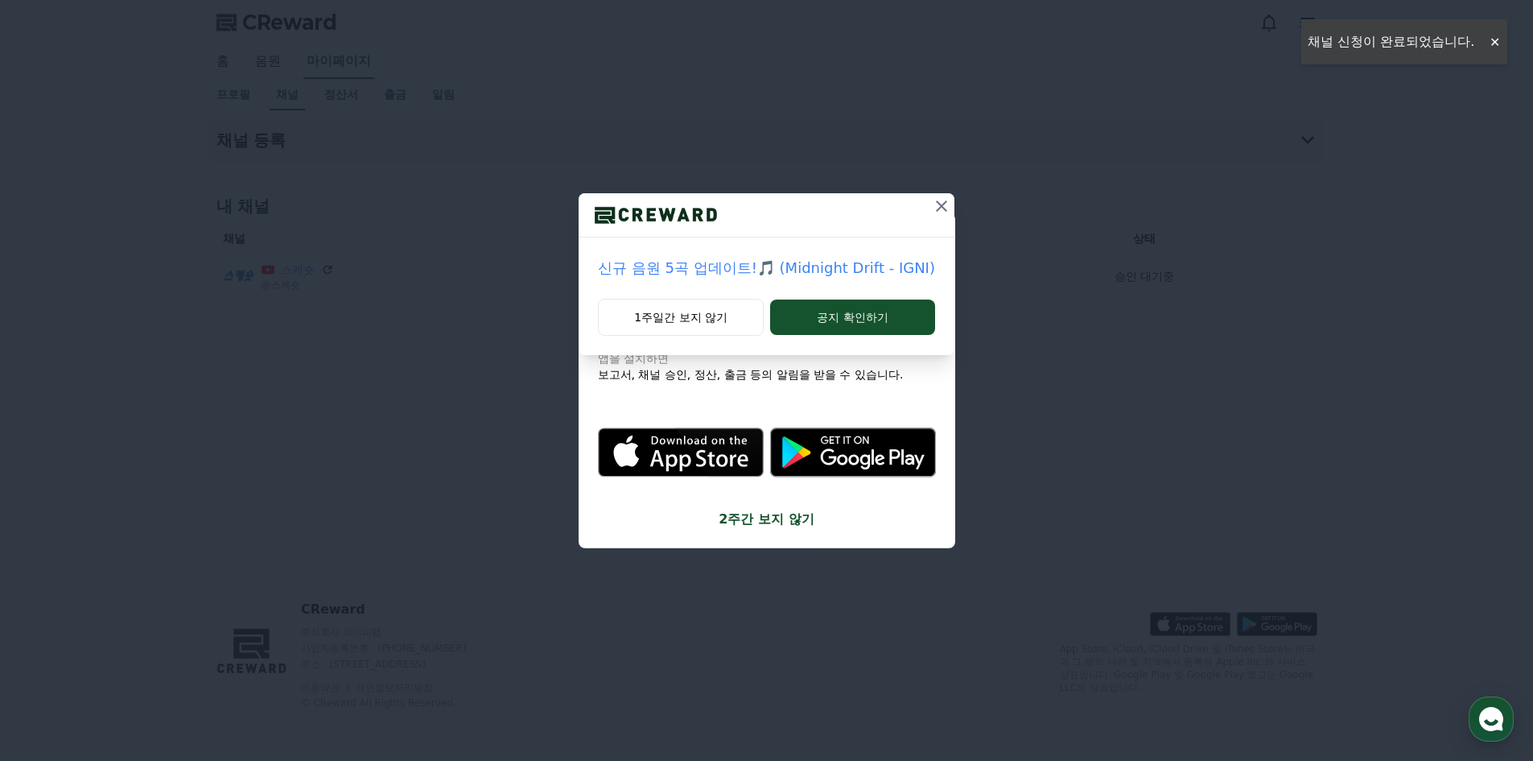
click at [942, 204] on icon at bounding box center [941, 205] width 19 height 19
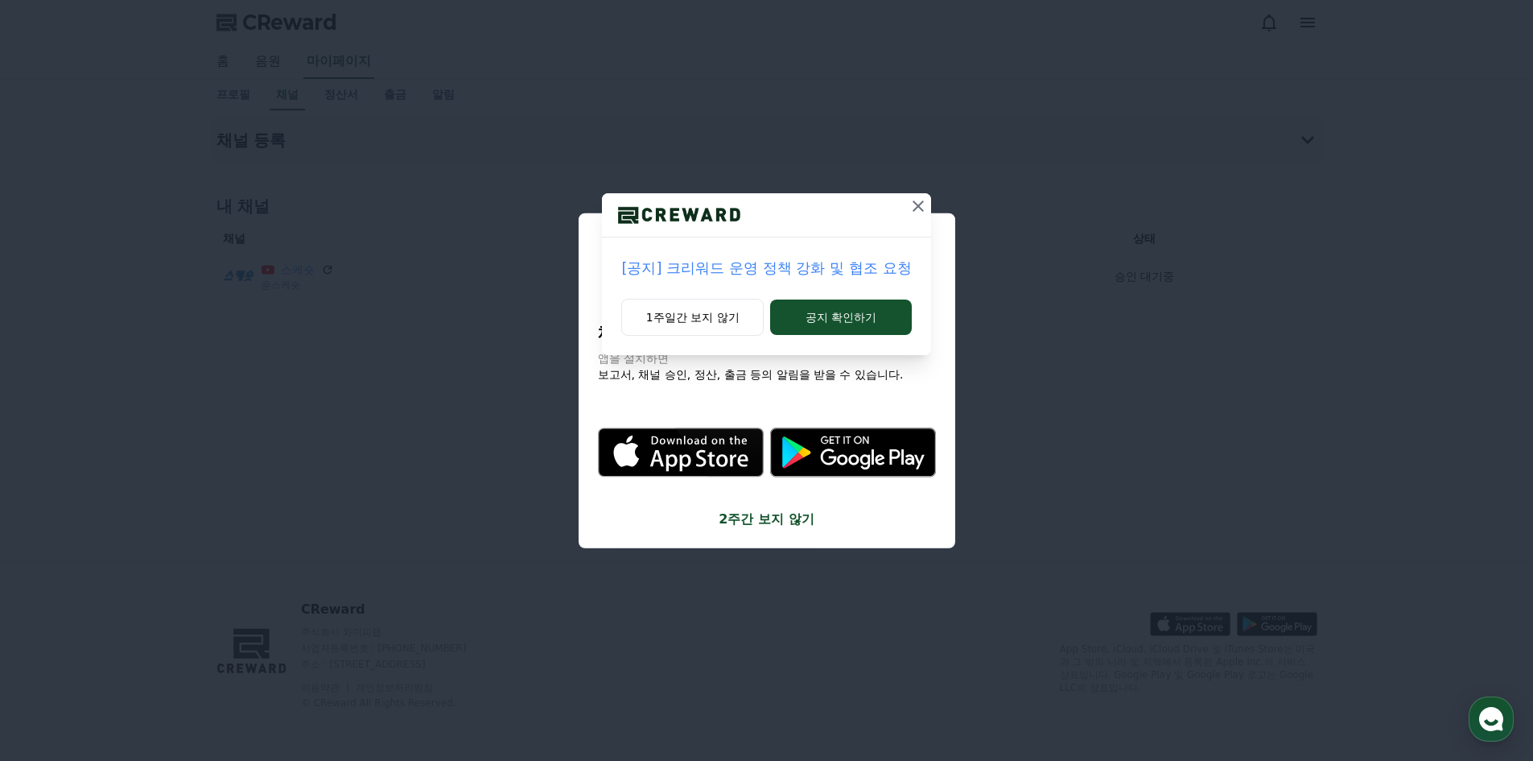
click at [910, 206] on icon at bounding box center [918, 205] width 19 height 19
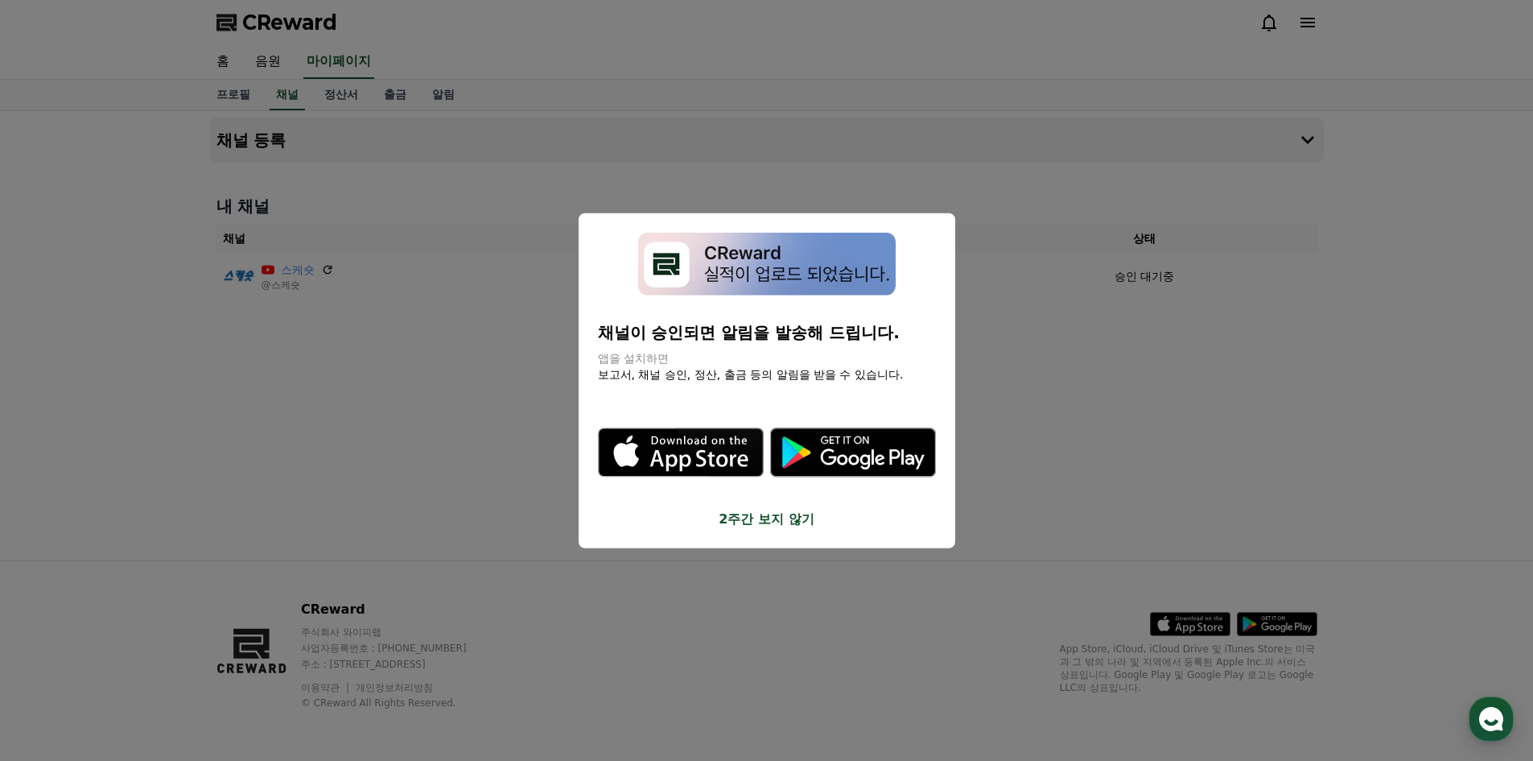
drag, startPoint x: 630, startPoint y: 336, endPoint x: 844, endPoint y: 343, distance: 213.4
click at [834, 342] on p "채널이 승인되면 알림을 발송해 드립니다." at bounding box center [767, 332] width 338 height 23
click at [844, 343] on p "채널이 승인되면 알림을 발송해 드립니다." at bounding box center [767, 332] width 338 height 23
click at [771, 524] on button "2주간 보지 않기" at bounding box center [767, 519] width 338 height 19
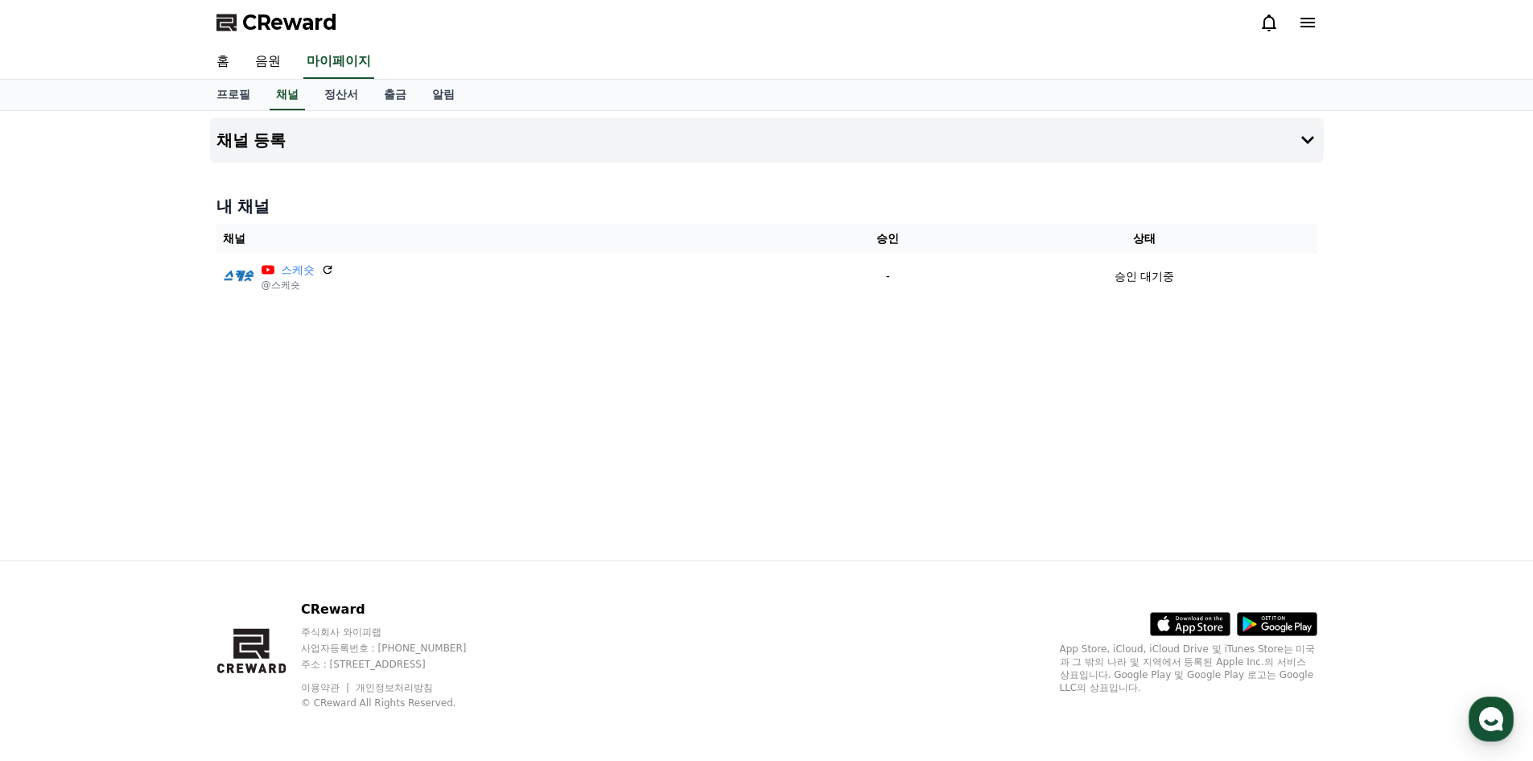
click at [543, 433] on div "채널 등록 내 채널 채널 승인 상태 스케숏 @스케숏 - 승인 대기중" at bounding box center [767, 335] width 1127 height 449
drag, startPoint x: 739, startPoint y: 462, endPoint x: 593, endPoint y: 95, distance: 394.9
click at [233, 95] on link "프로필" at bounding box center [234, 95] width 60 height 31
select select "**********"
